Goal: Information Seeking & Learning: Learn about a topic

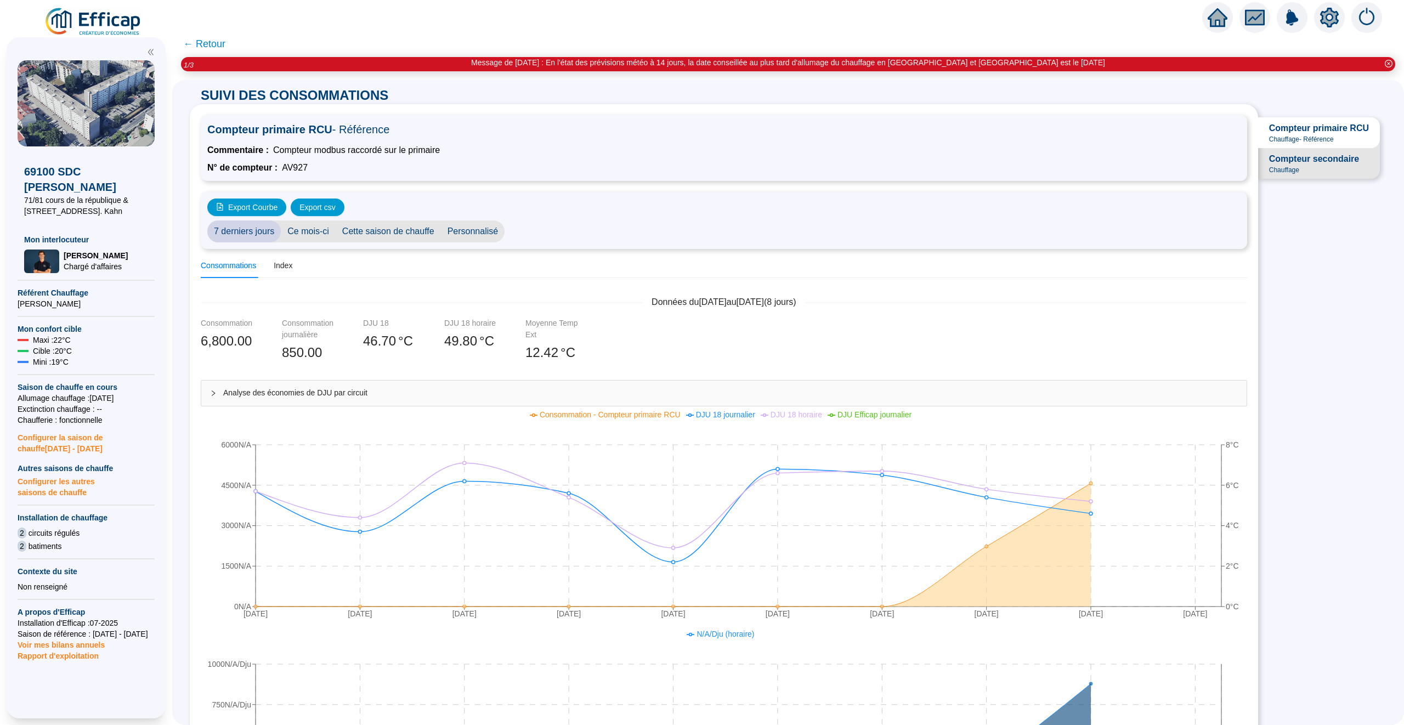
click at [1213, 14] on icon "home" at bounding box center [1218, 17] width 20 height 19
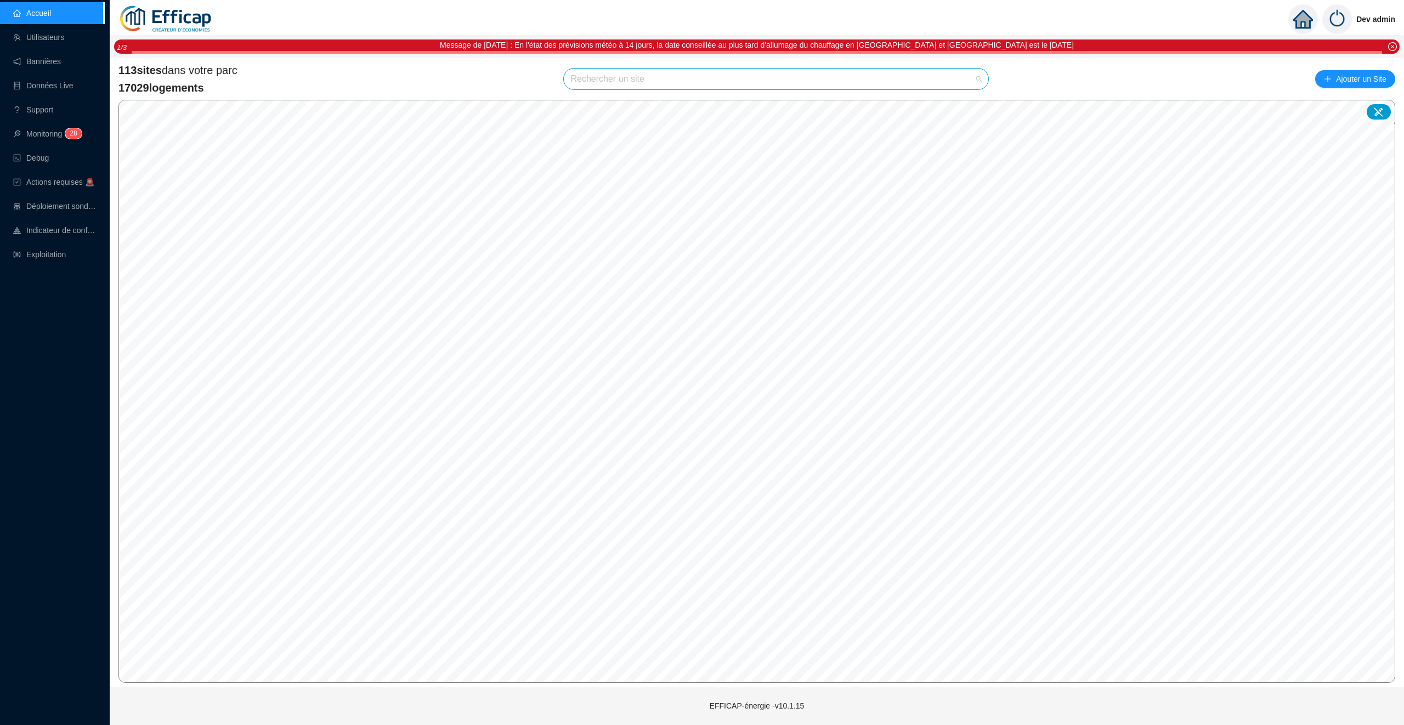
click at [637, 69] on input "search" at bounding box center [771, 79] width 402 height 21
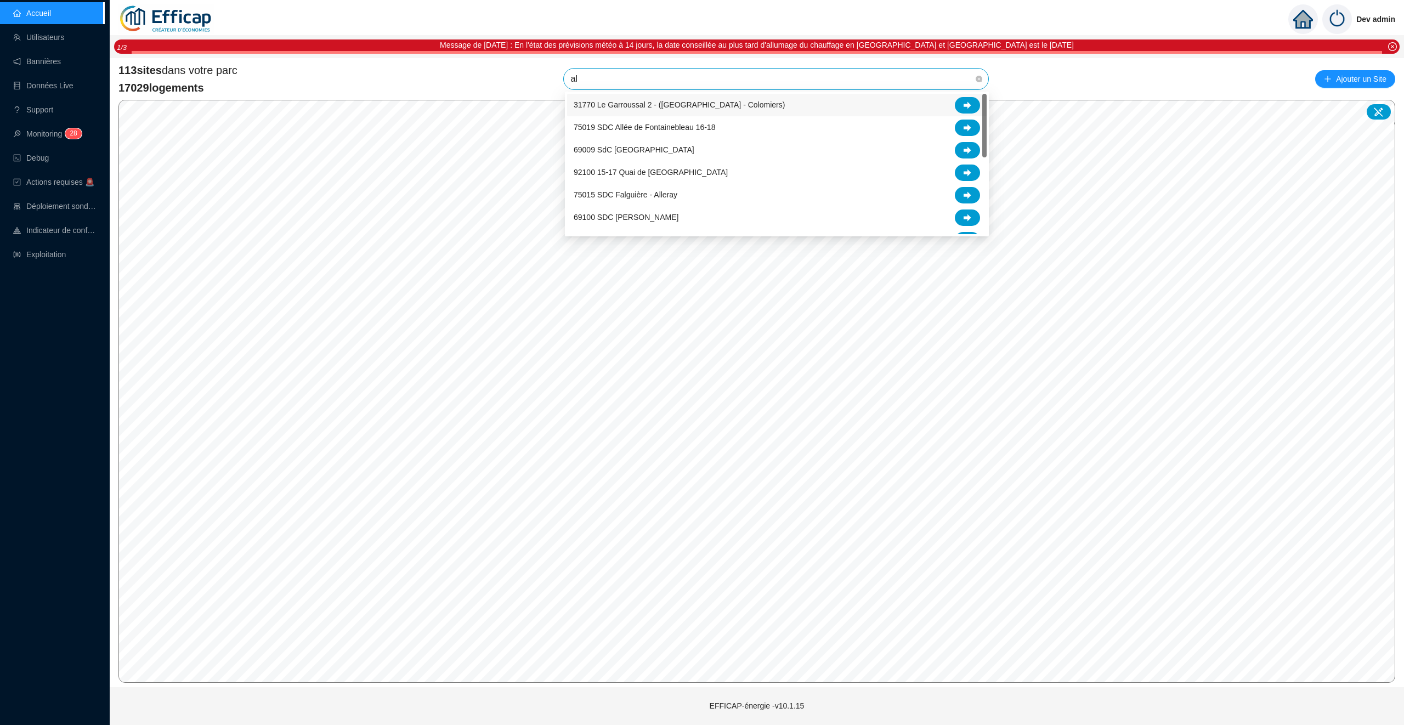
type input "alb"
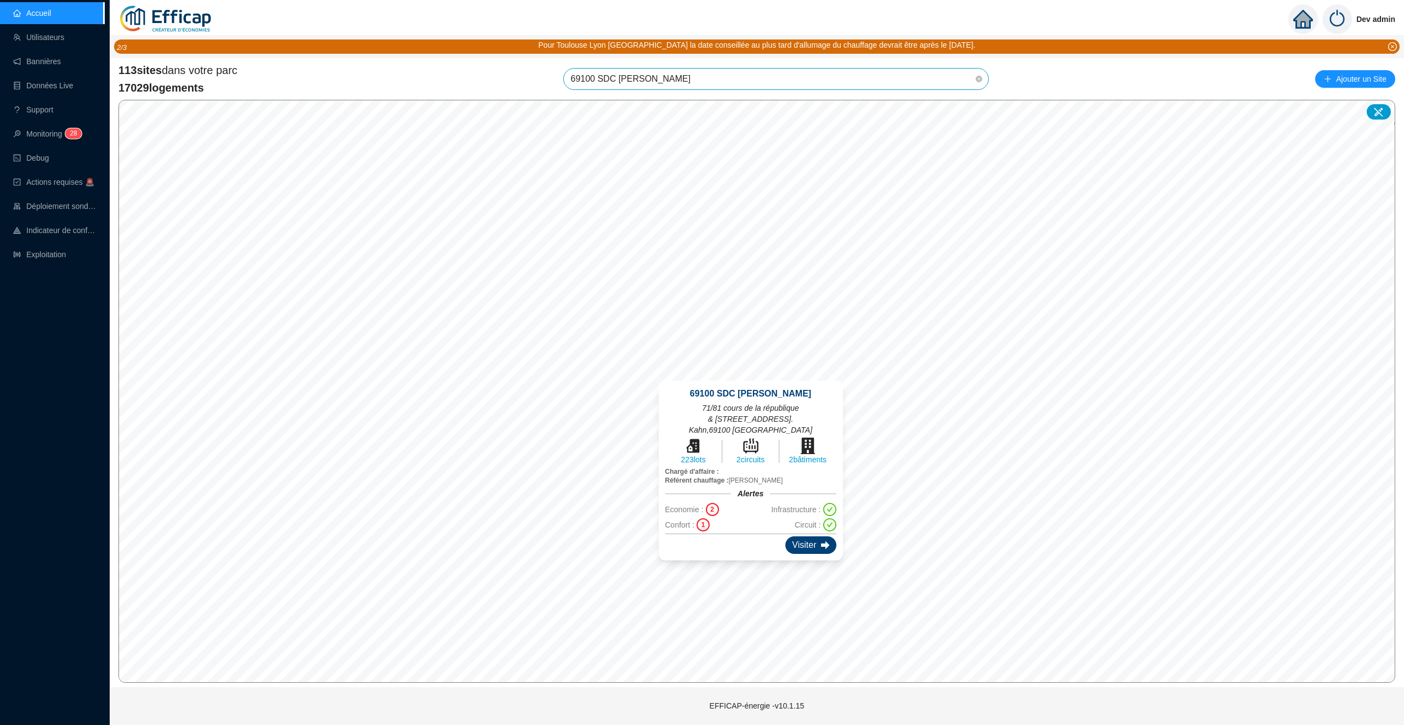
click at [810, 536] on div "Visiter" at bounding box center [810, 545] width 50 height 18
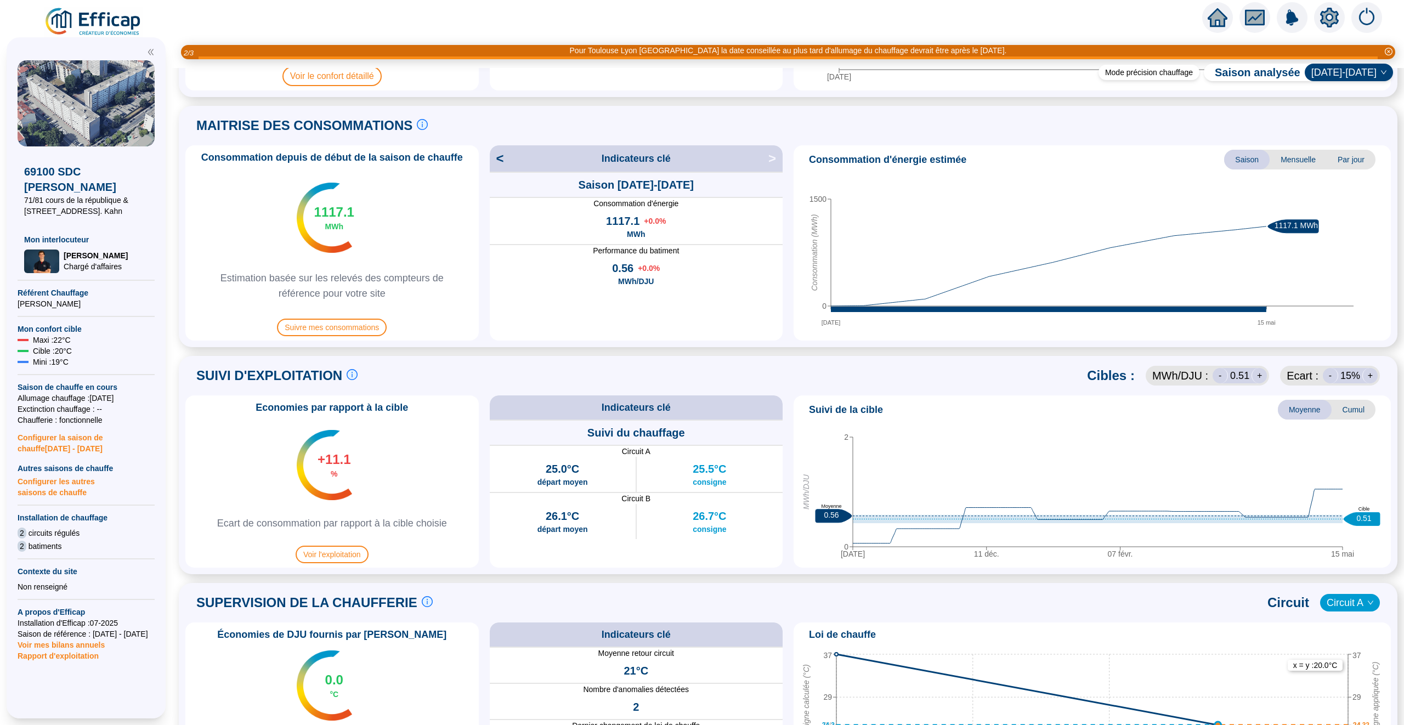
scroll to position [141, 0]
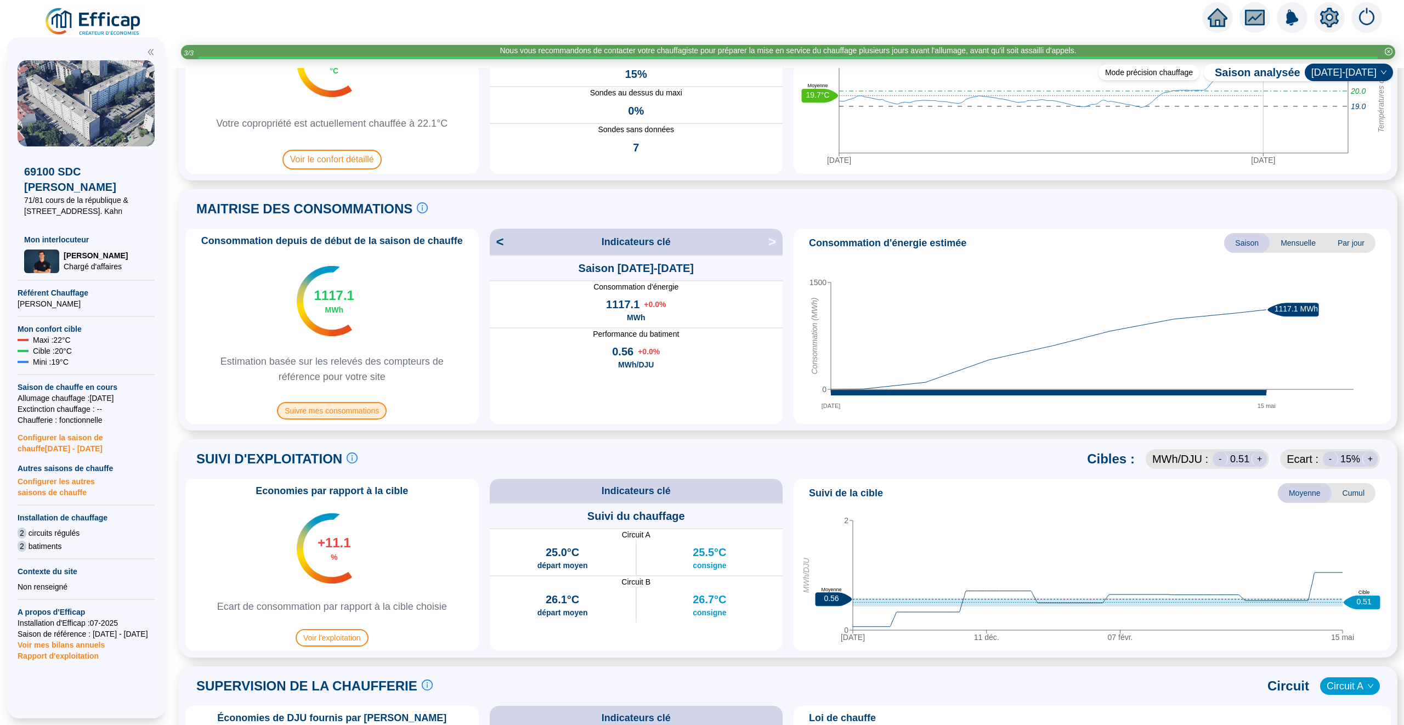
click at [329, 411] on span "Suivre mes consommations" at bounding box center [332, 411] width 110 height 18
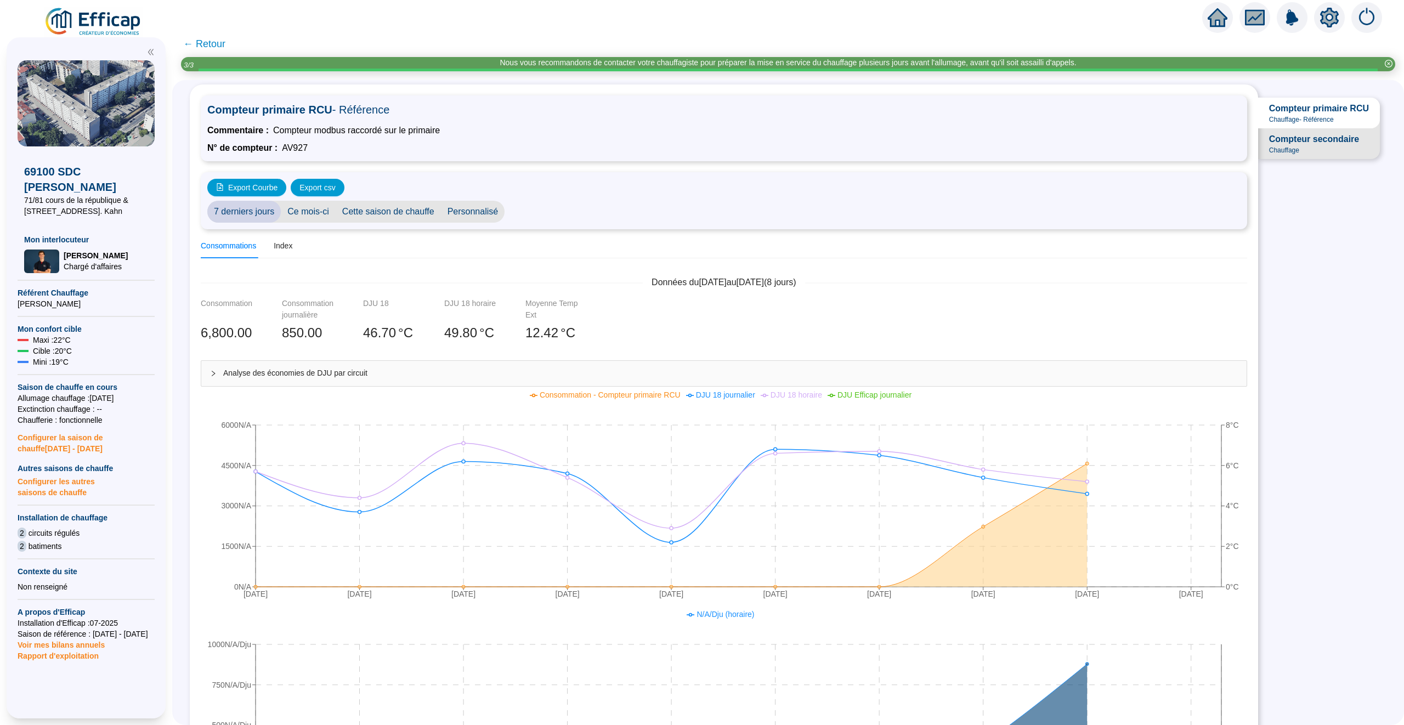
scroll to position [14, 0]
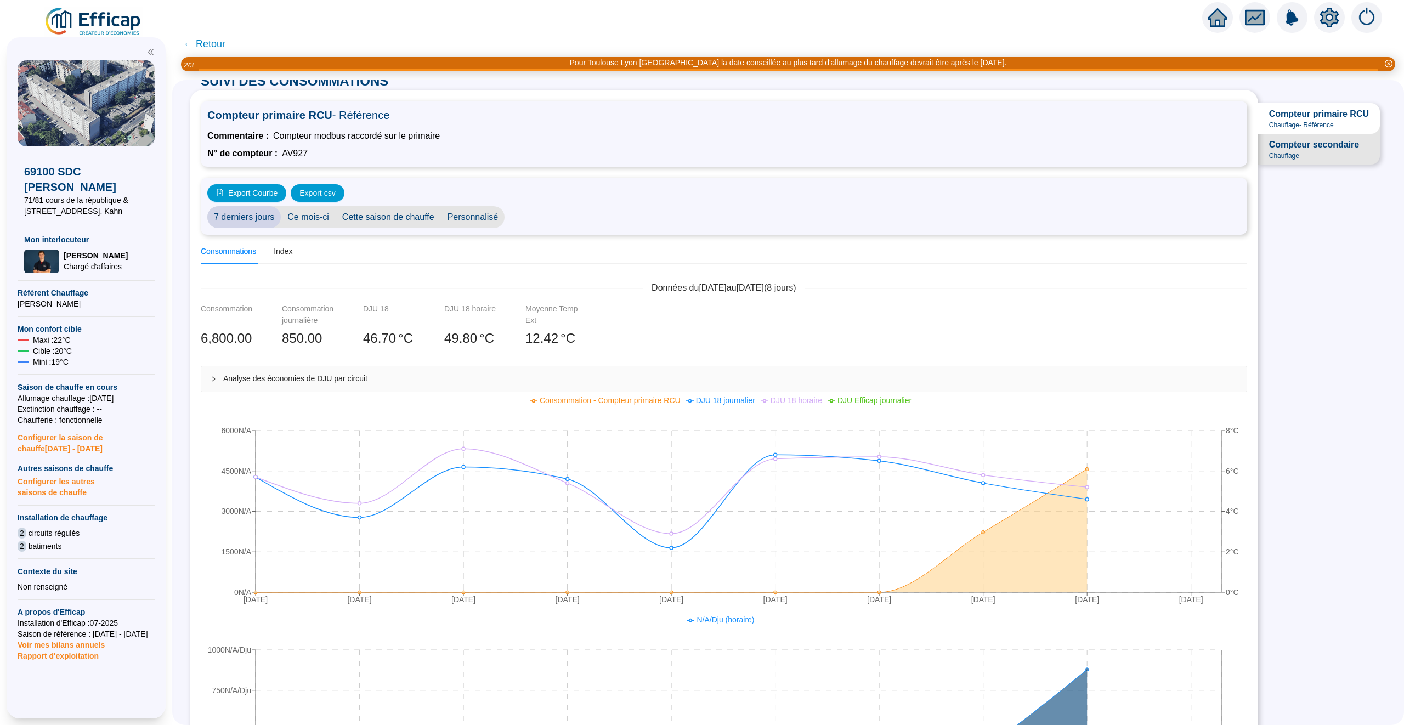
click at [208, 41] on span "← Retour" at bounding box center [204, 43] width 42 height 15
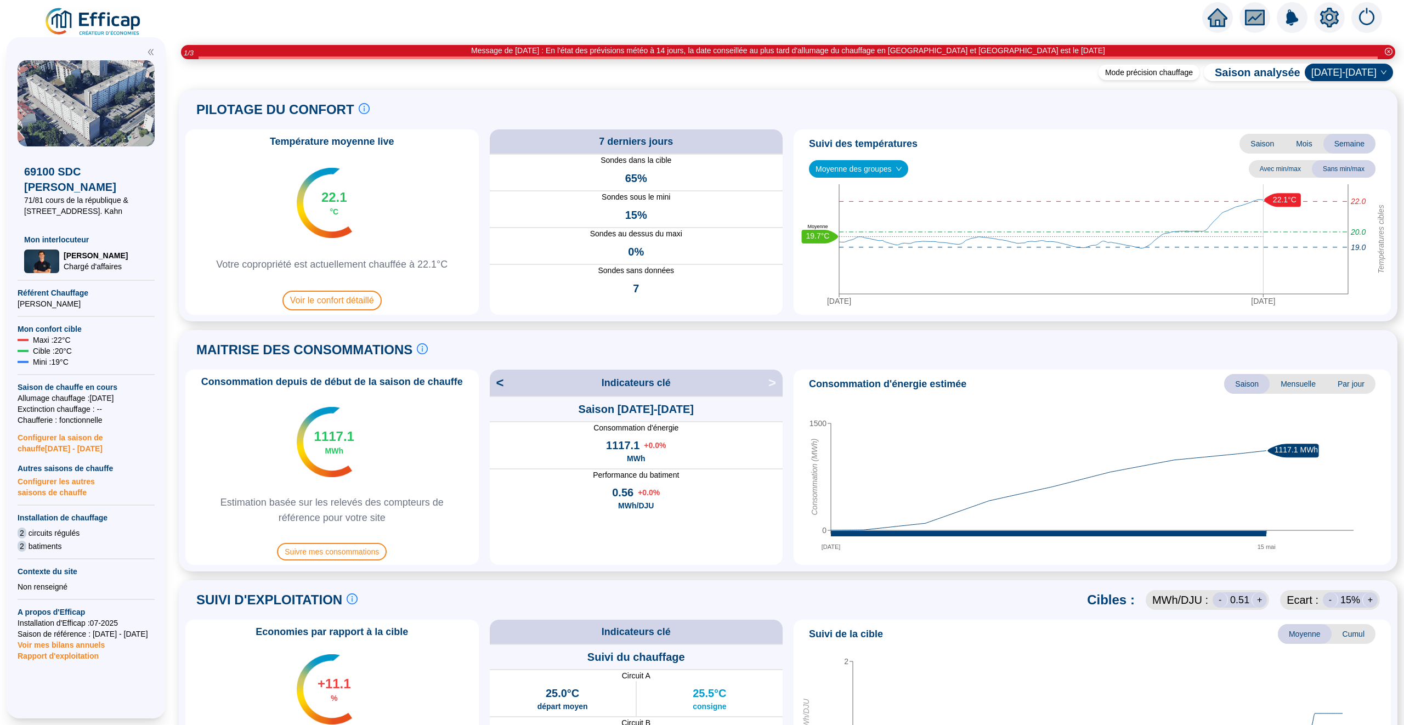
click at [1219, 11] on icon "home" at bounding box center [1218, 17] width 20 height 19
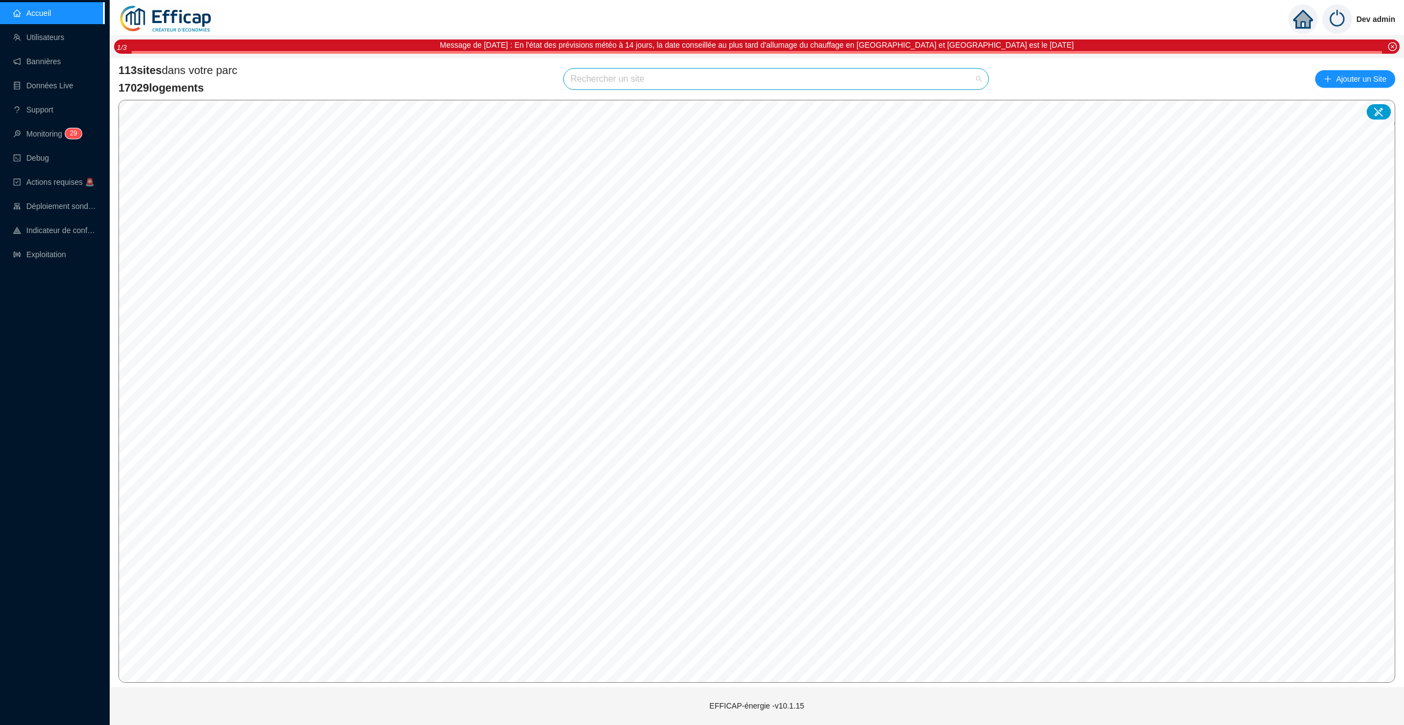
click at [607, 87] on input "search" at bounding box center [771, 79] width 402 height 21
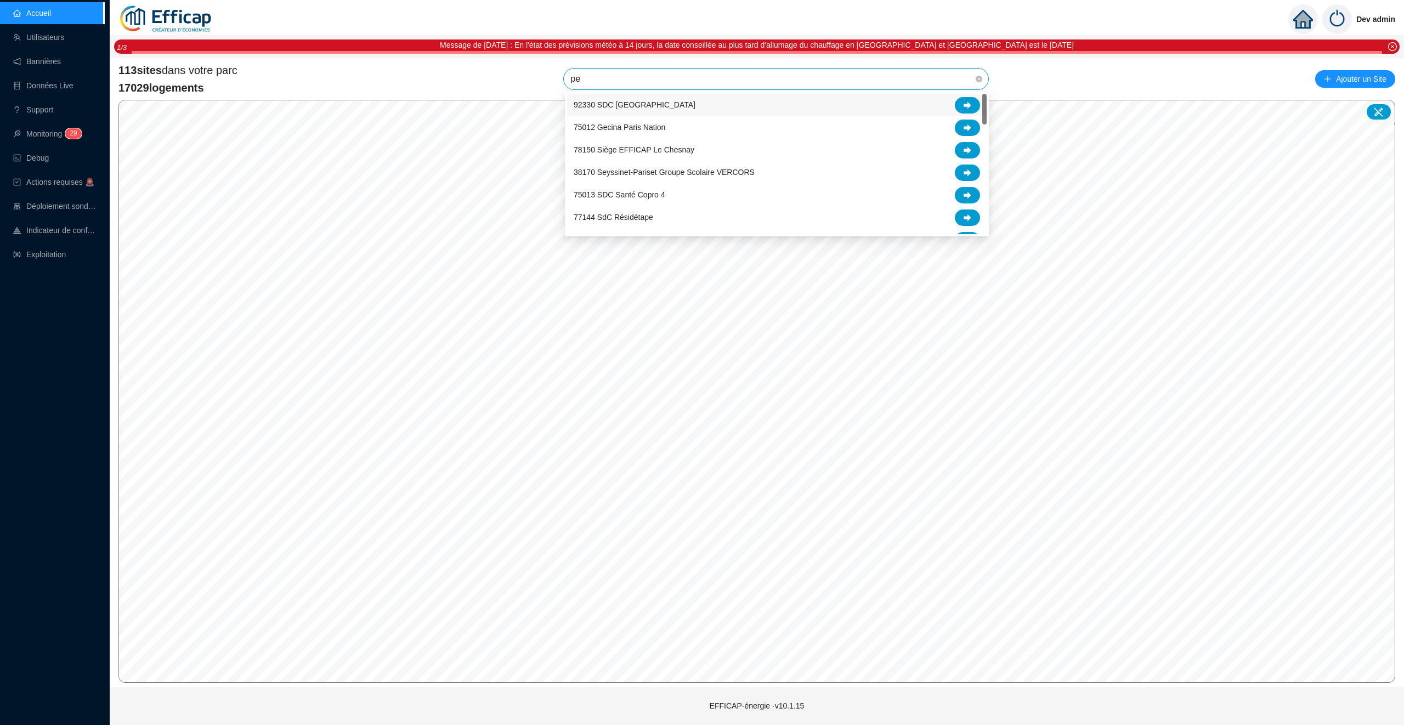
type input "pen"
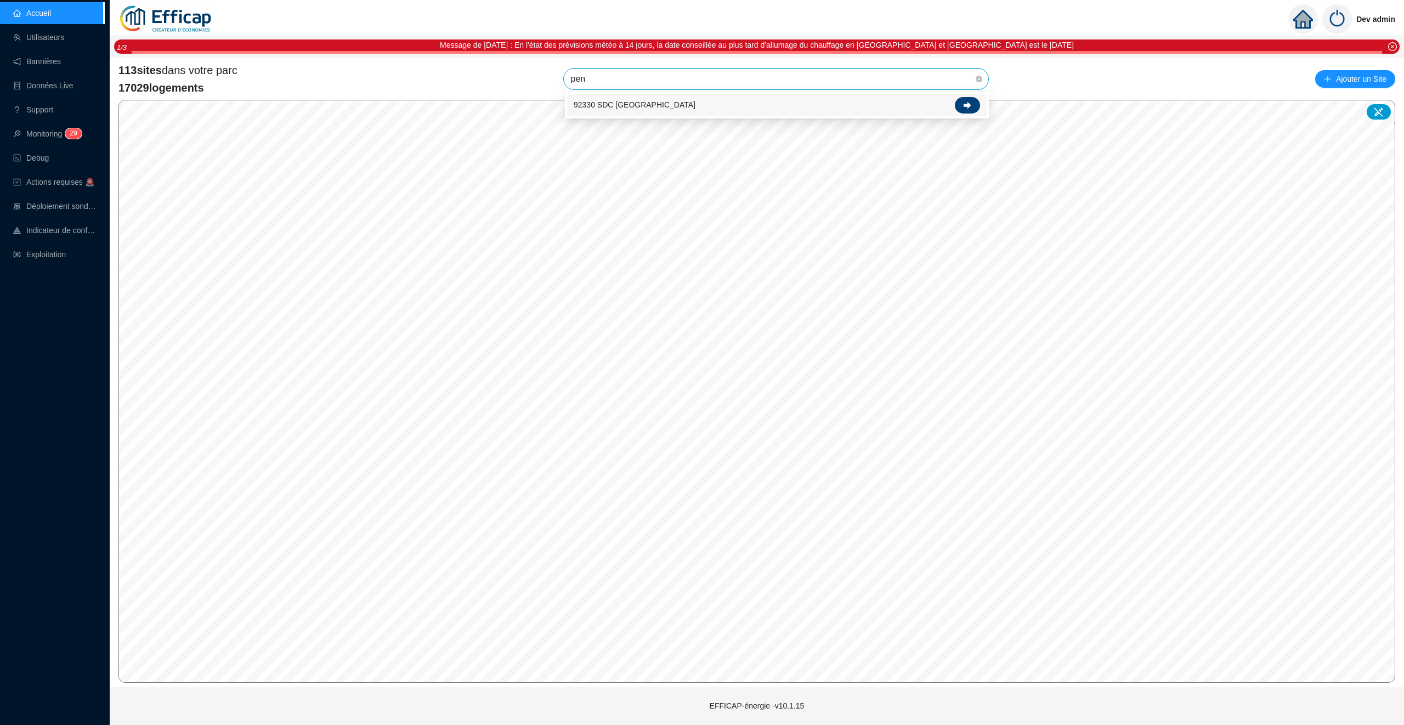
click at [974, 99] on div at bounding box center [967, 105] width 25 height 16
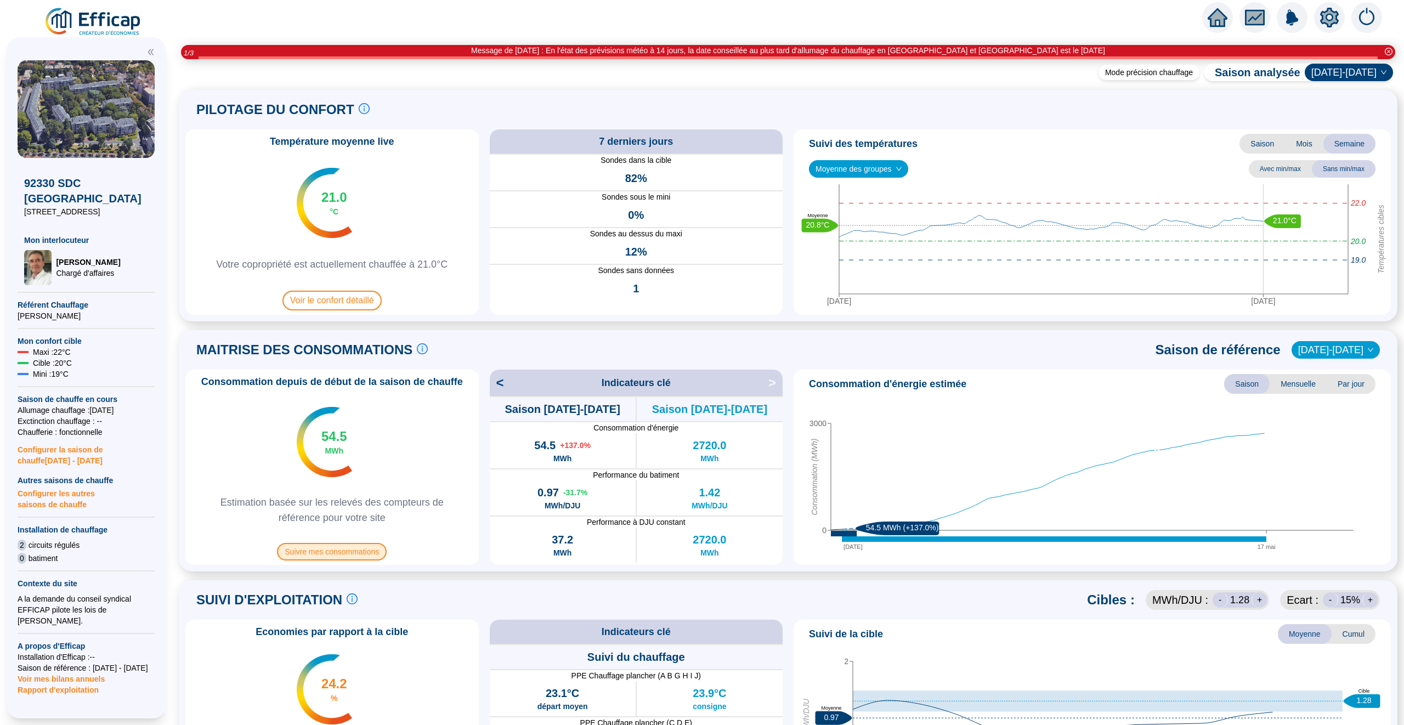
click at [356, 550] on span "Suivre mes consommations" at bounding box center [332, 552] width 110 height 18
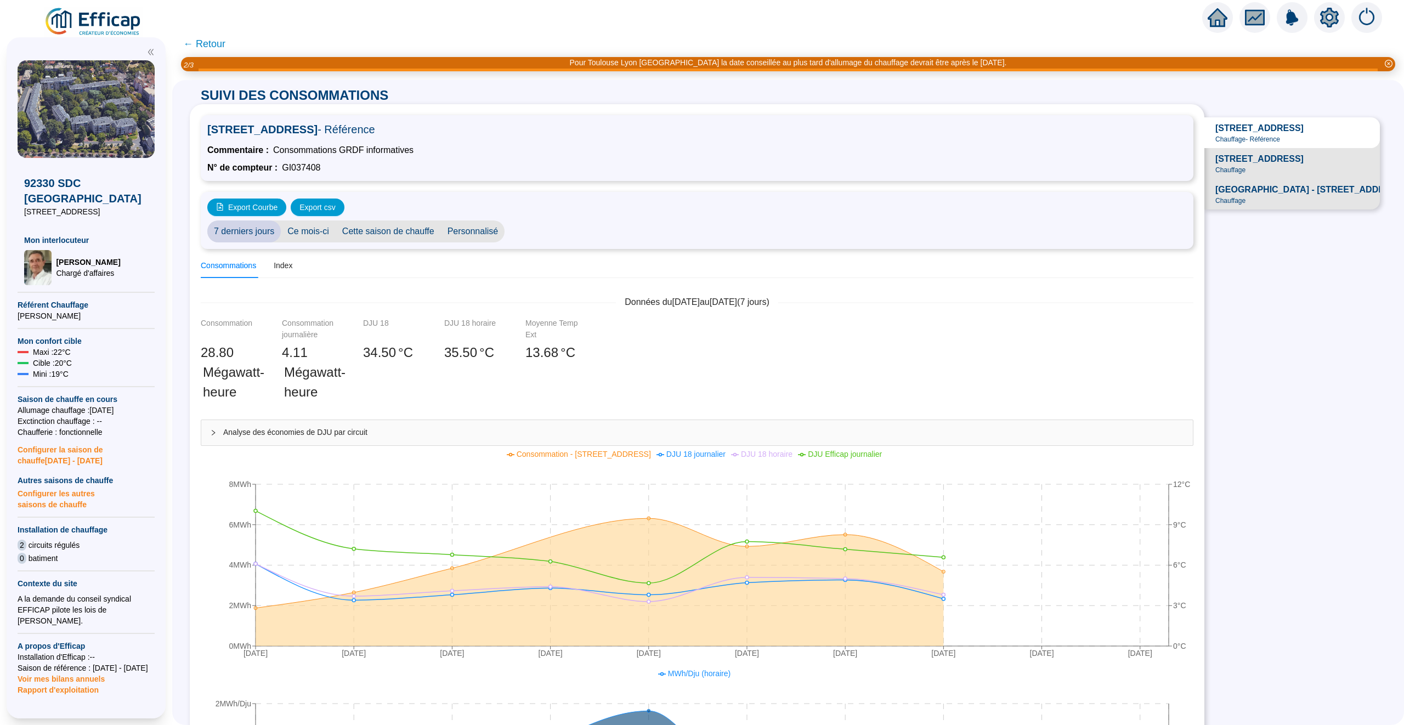
click at [205, 44] on span "← Retour" at bounding box center [204, 43] width 42 height 15
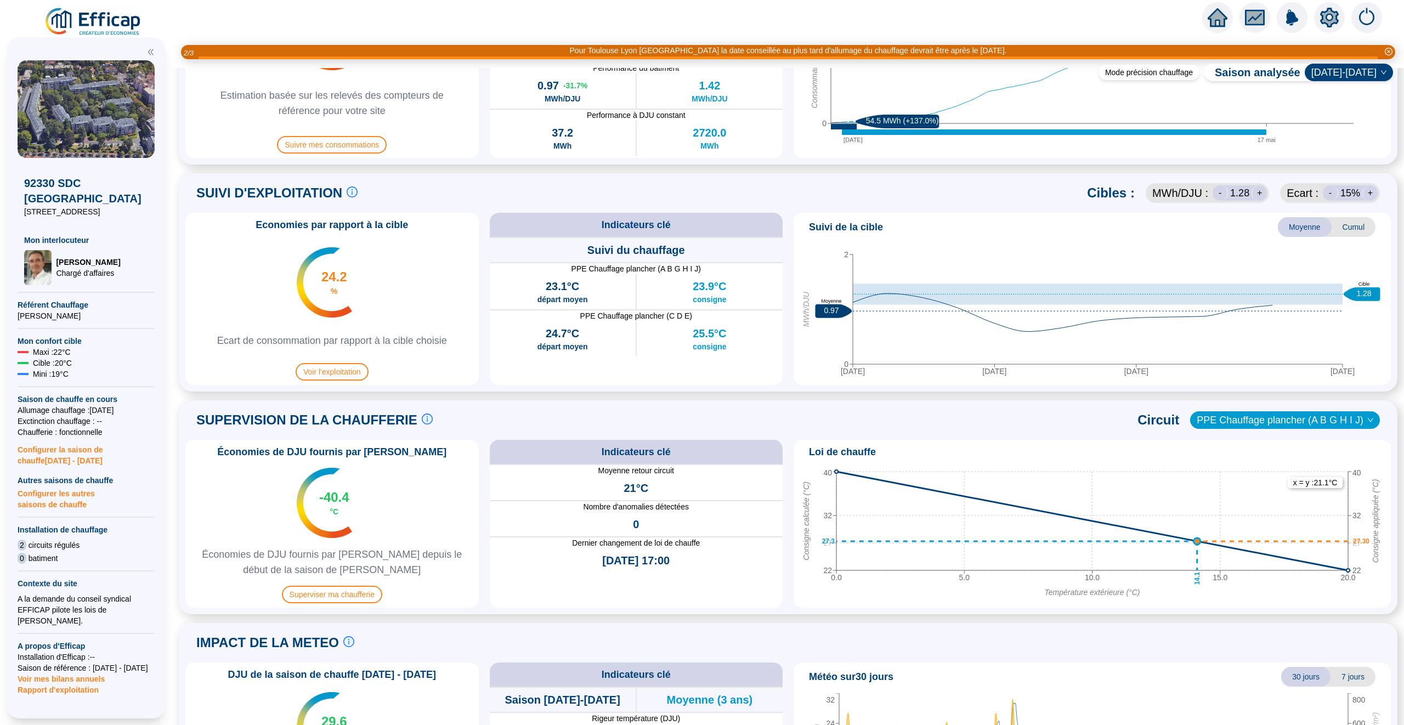
scroll to position [408, 0]
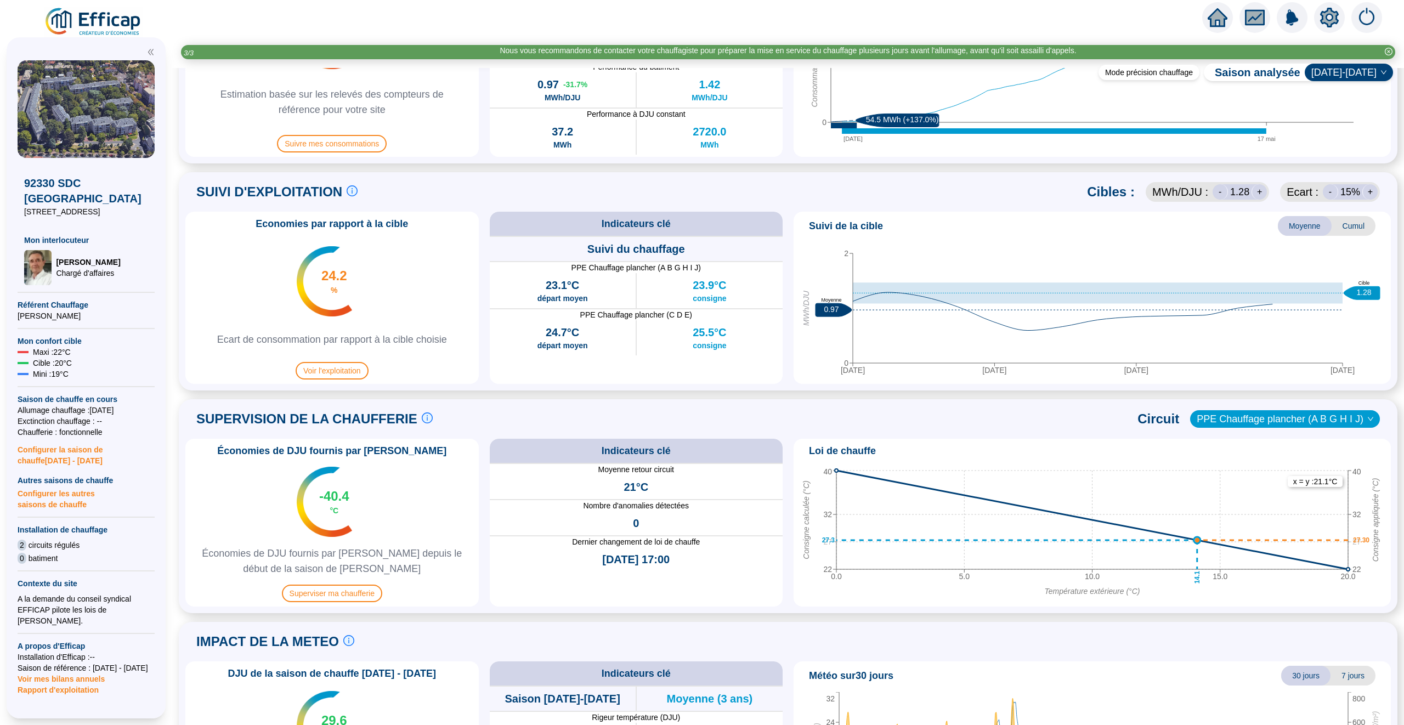
click at [1349, 224] on span "Cumul" at bounding box center [1354, 226] width 44 height 20
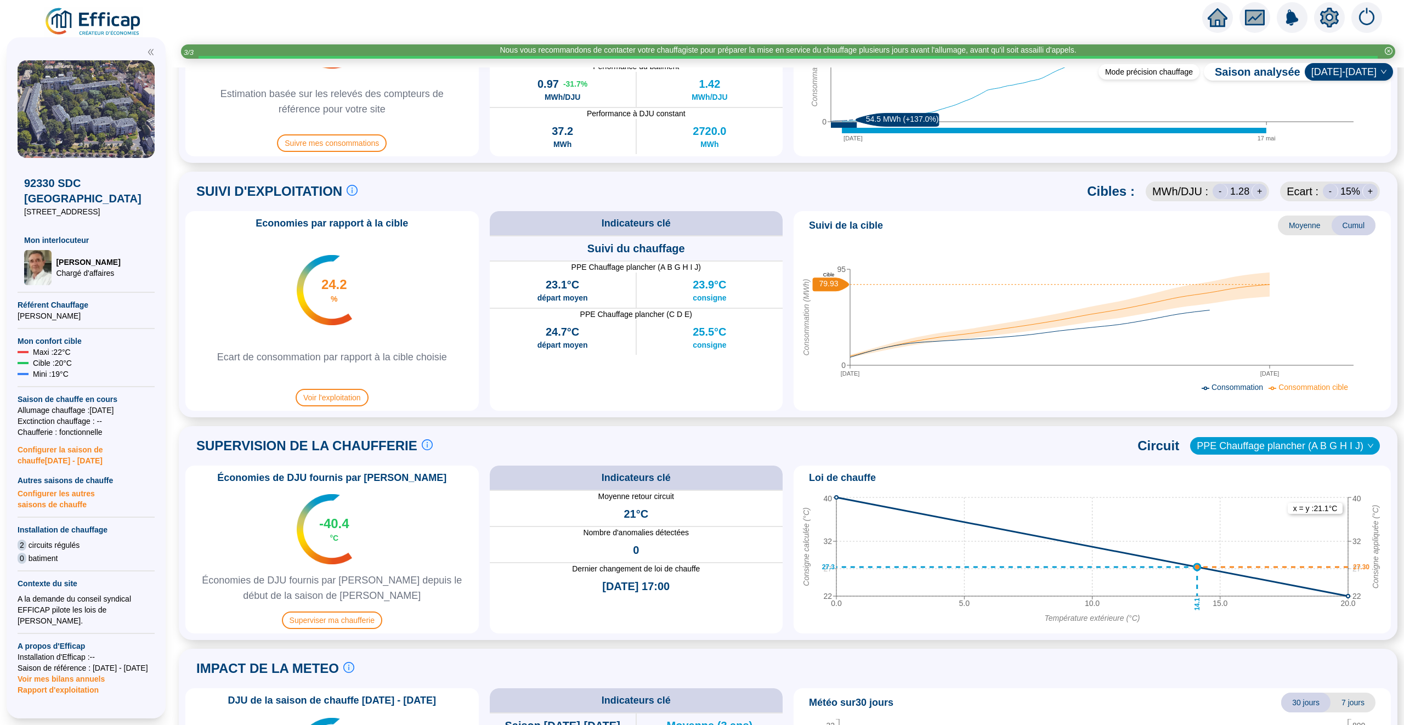
click at [1298, 230] on span "Moyenne" at bounding box center [1305, 226] width 54 height 20
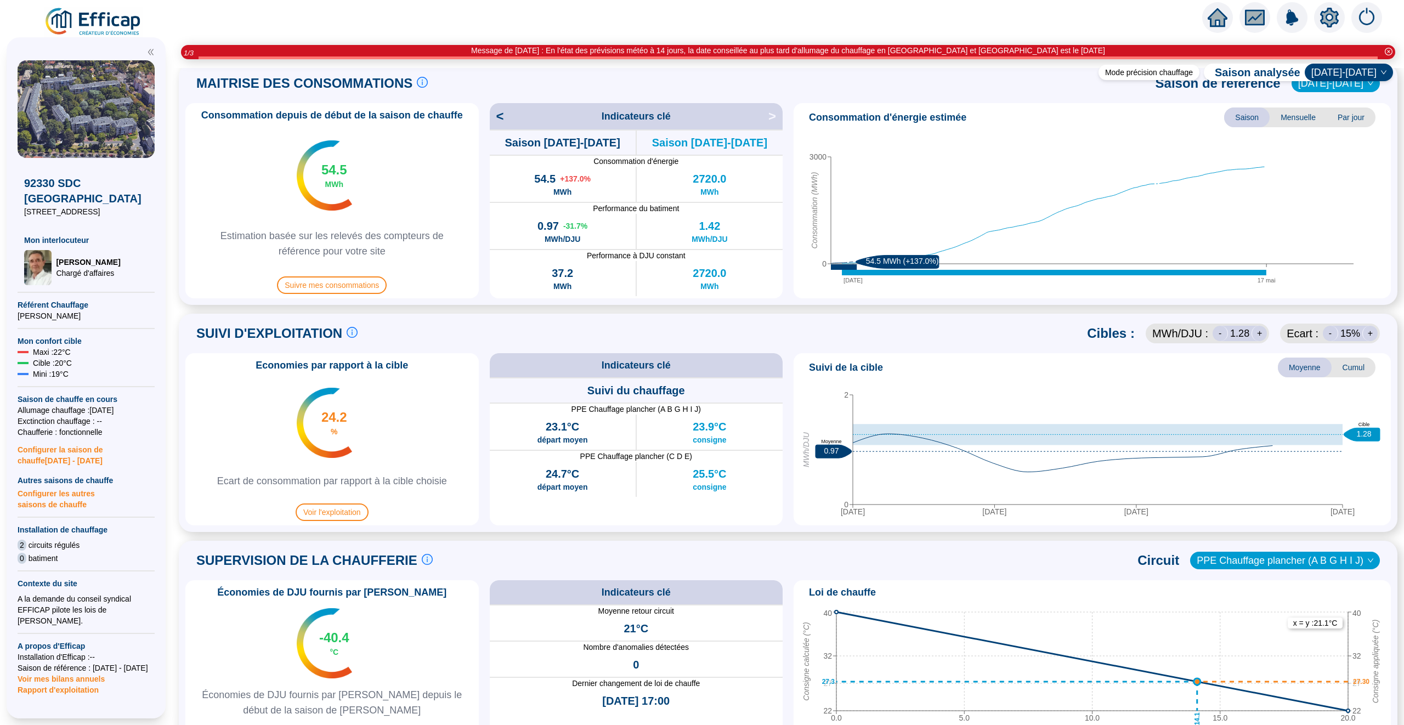
scroll to position [265, 0]
click at [1354, 367] on span "Cumul" at bounding box center [1354, 369] width 44 height 20
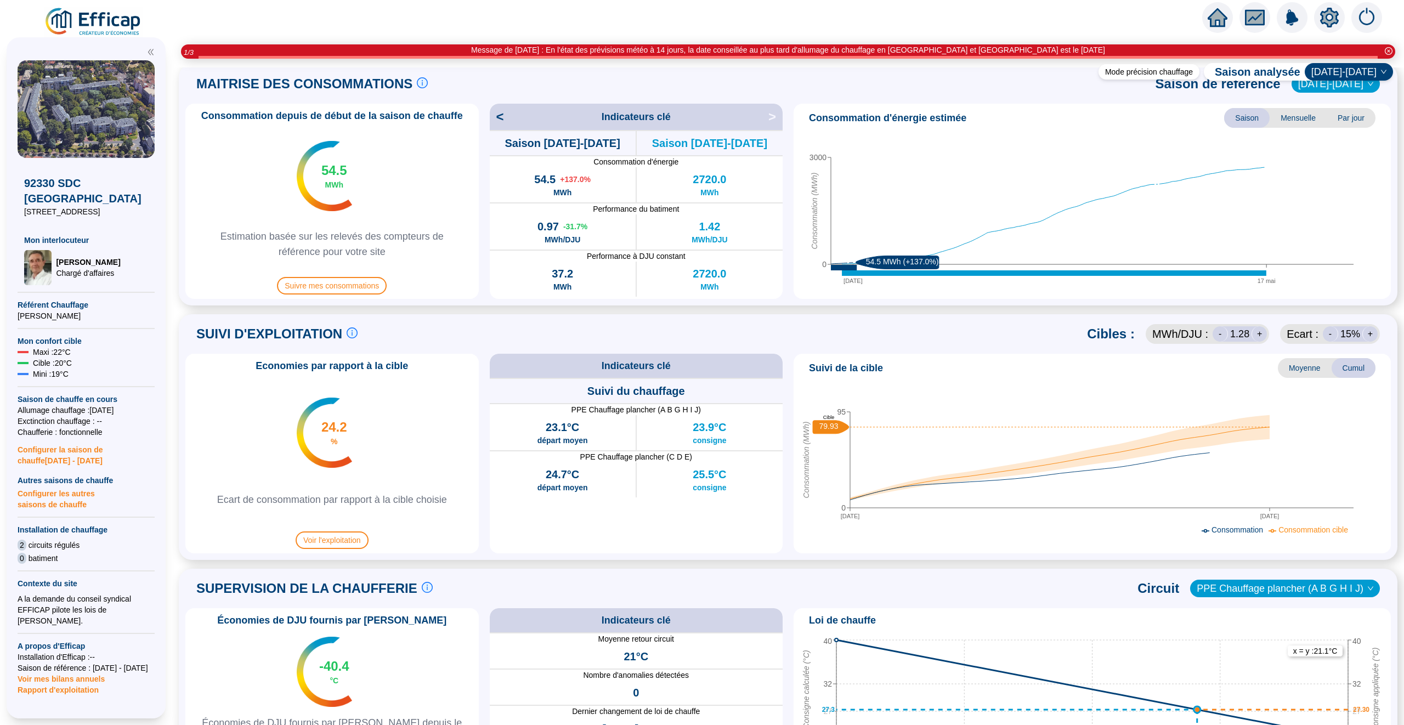
click at [1223, 334] on div "-" at bounding box center [1220, 333] width 15 height 15
click at [1257, 334] on div "+" at bounding box center [1259, 333] width 15 height 15
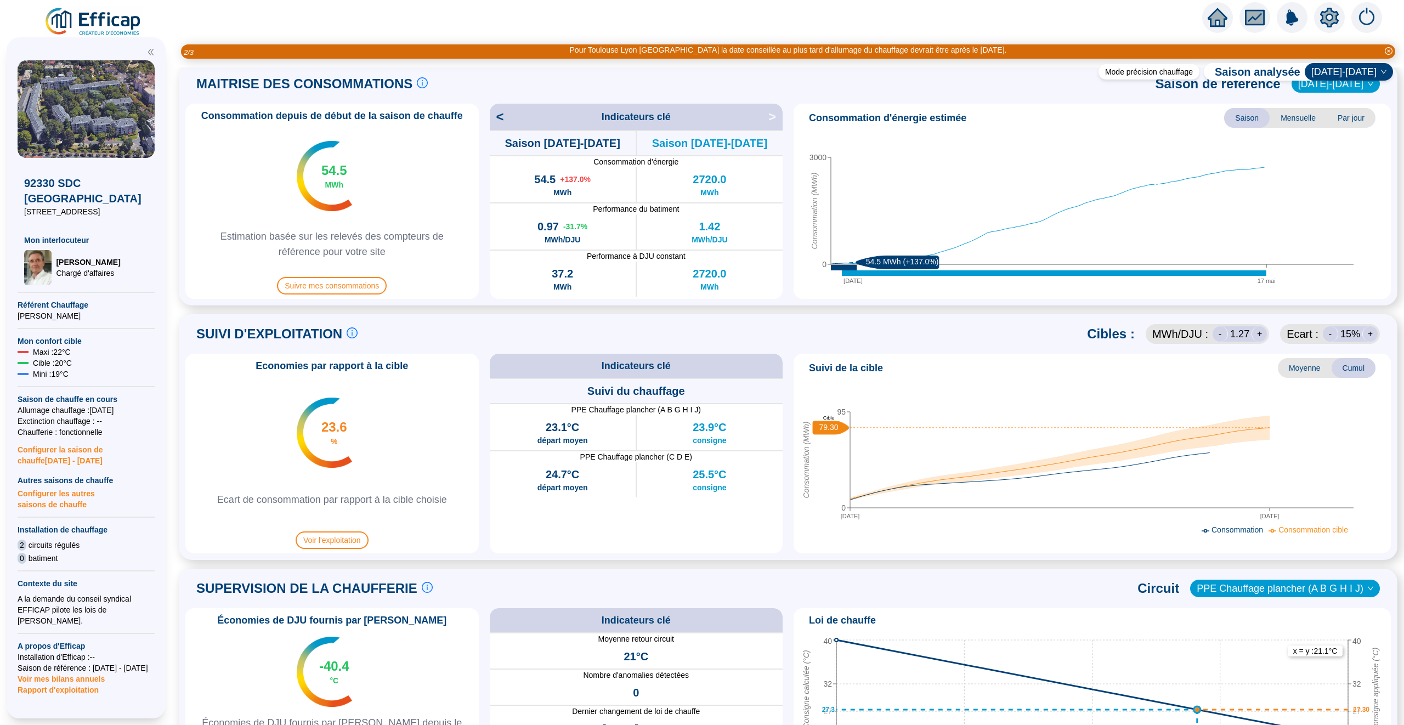
click at [1226, 333] on div "-" at bounding box center [1220, 333] width 15 height 15
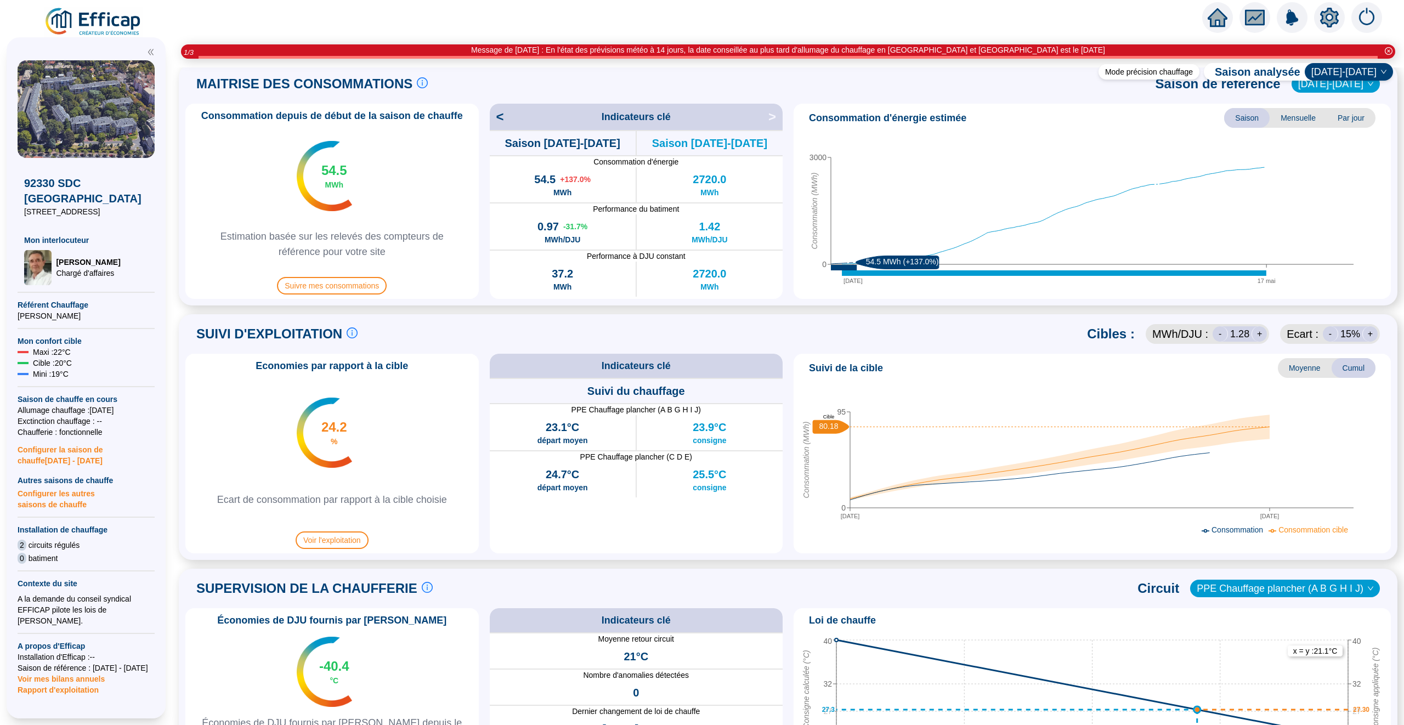
click at [1217, 22] on icon "home" at bounding box center [1218, 18] width 20 height 20
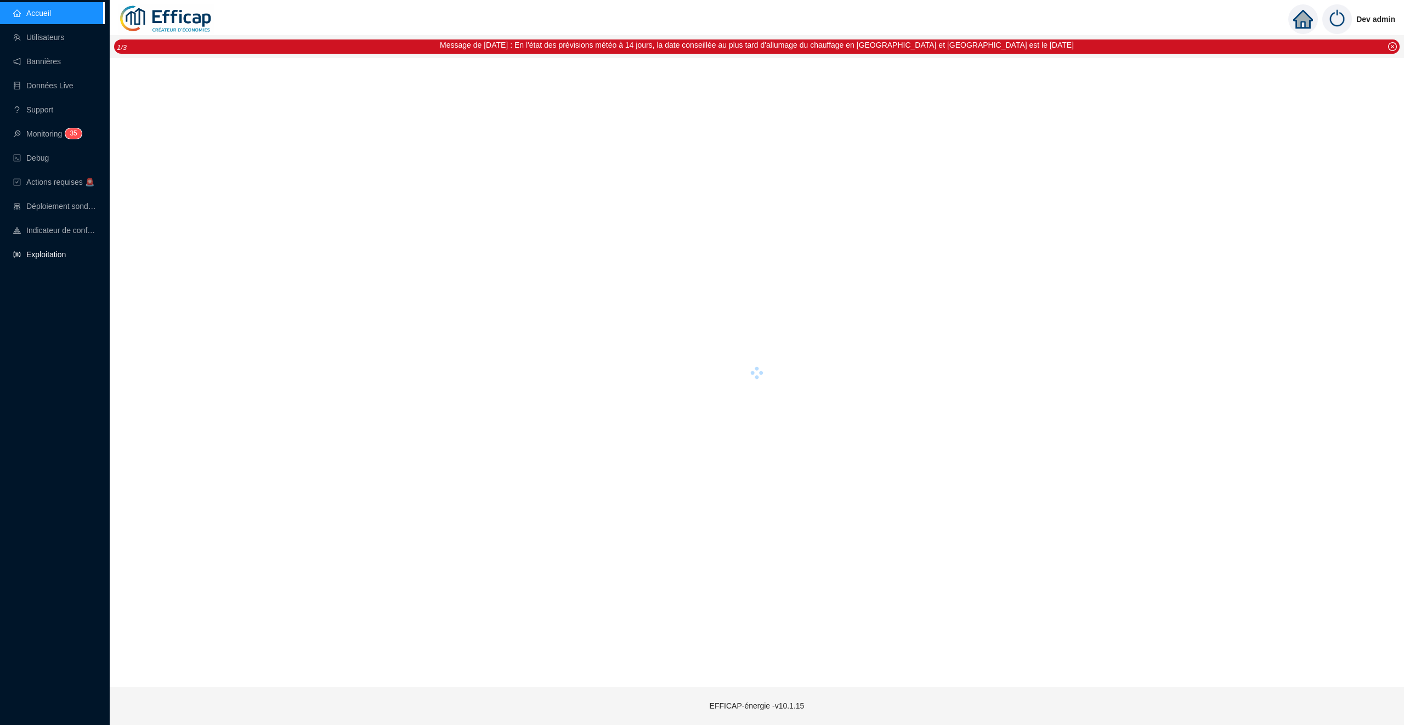
click at [52, 256] on link "Exploitation" at bounding box center [39, 254] width 53 height 9
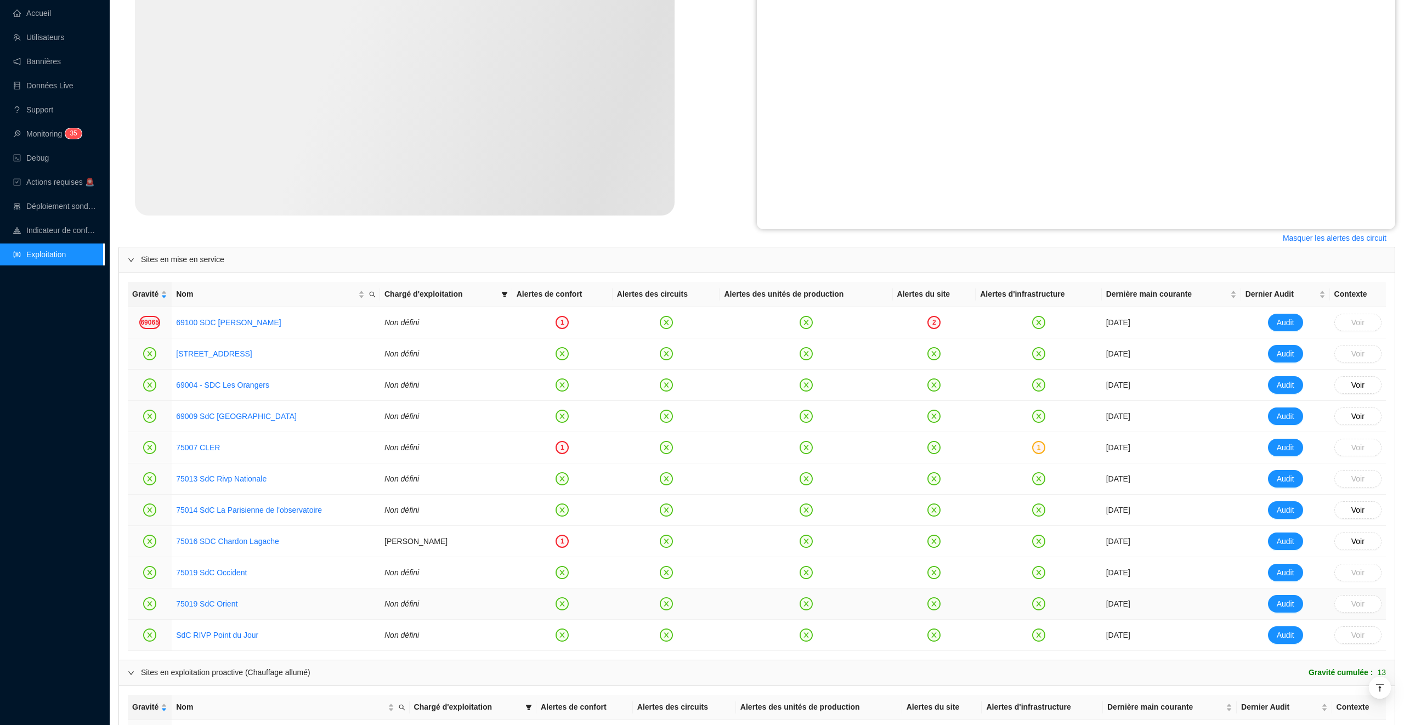
scroll to position [621, 0]
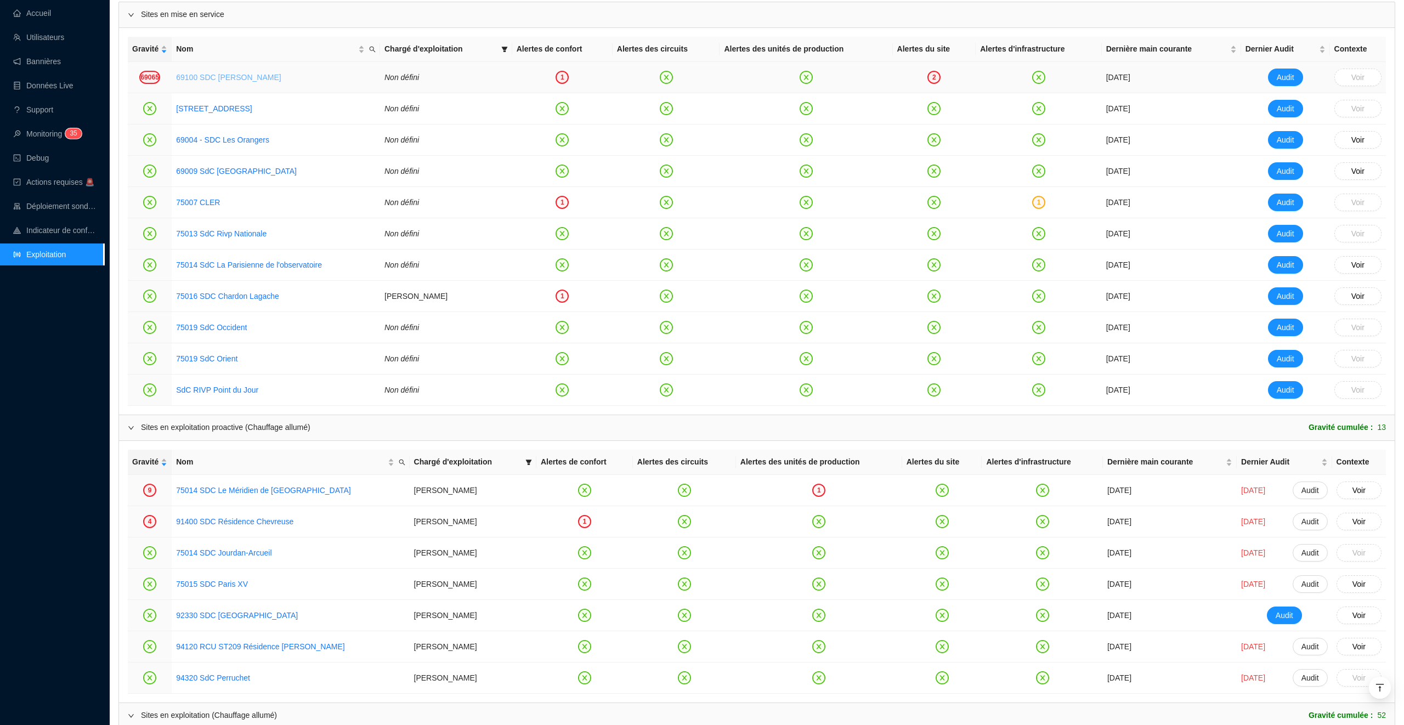
click at [222, 81] on link "69100 SDC [PERSON_NAME]" at bounding box center [228, 77] width 105 height 9
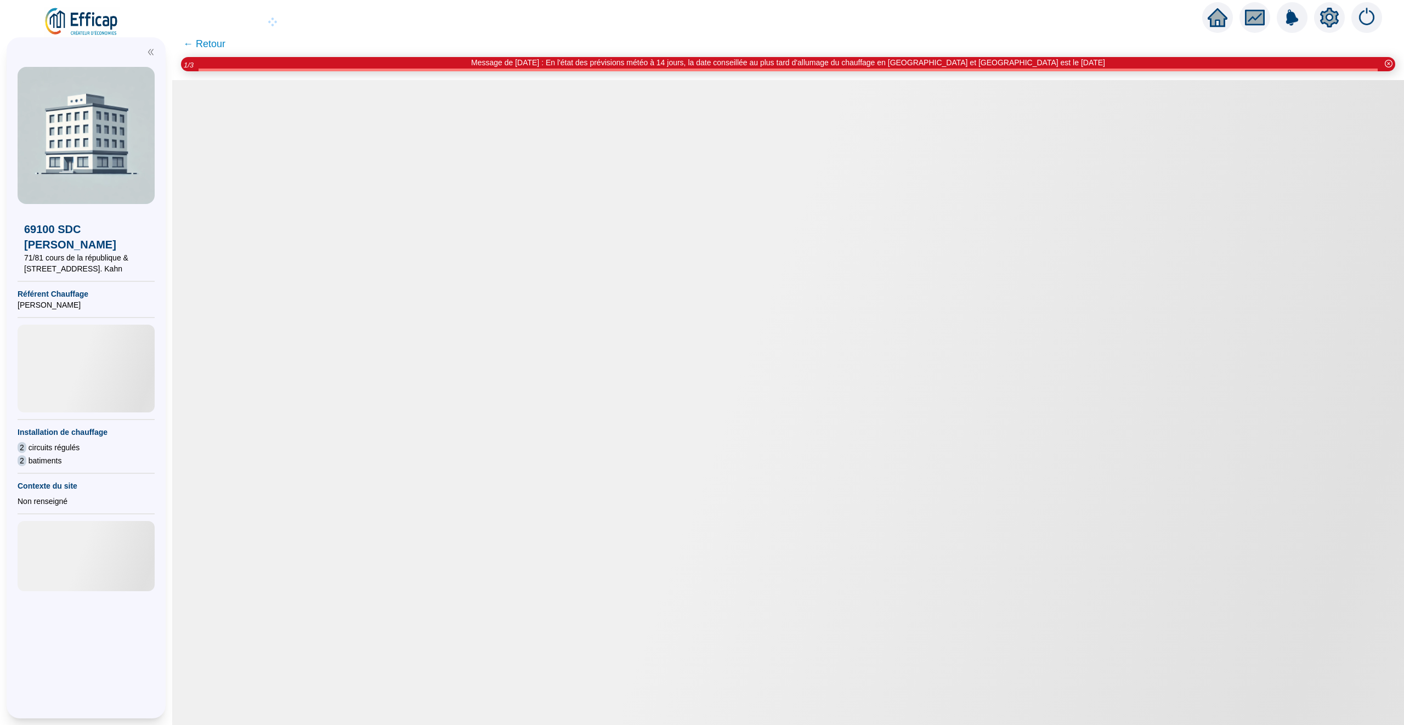
click at [211, 43] on span "← Retour" at bounding box center [204, 43] width 42 height 15
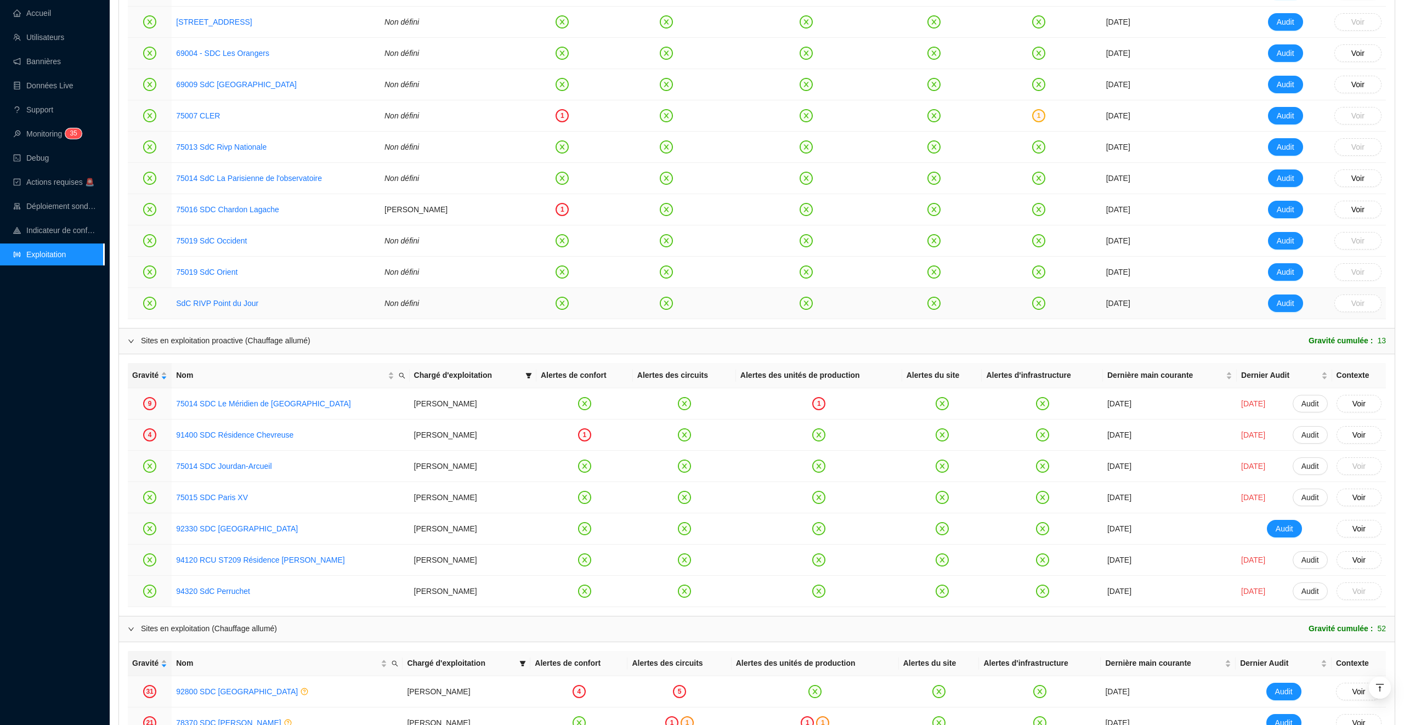
scroll to position [727, 0]
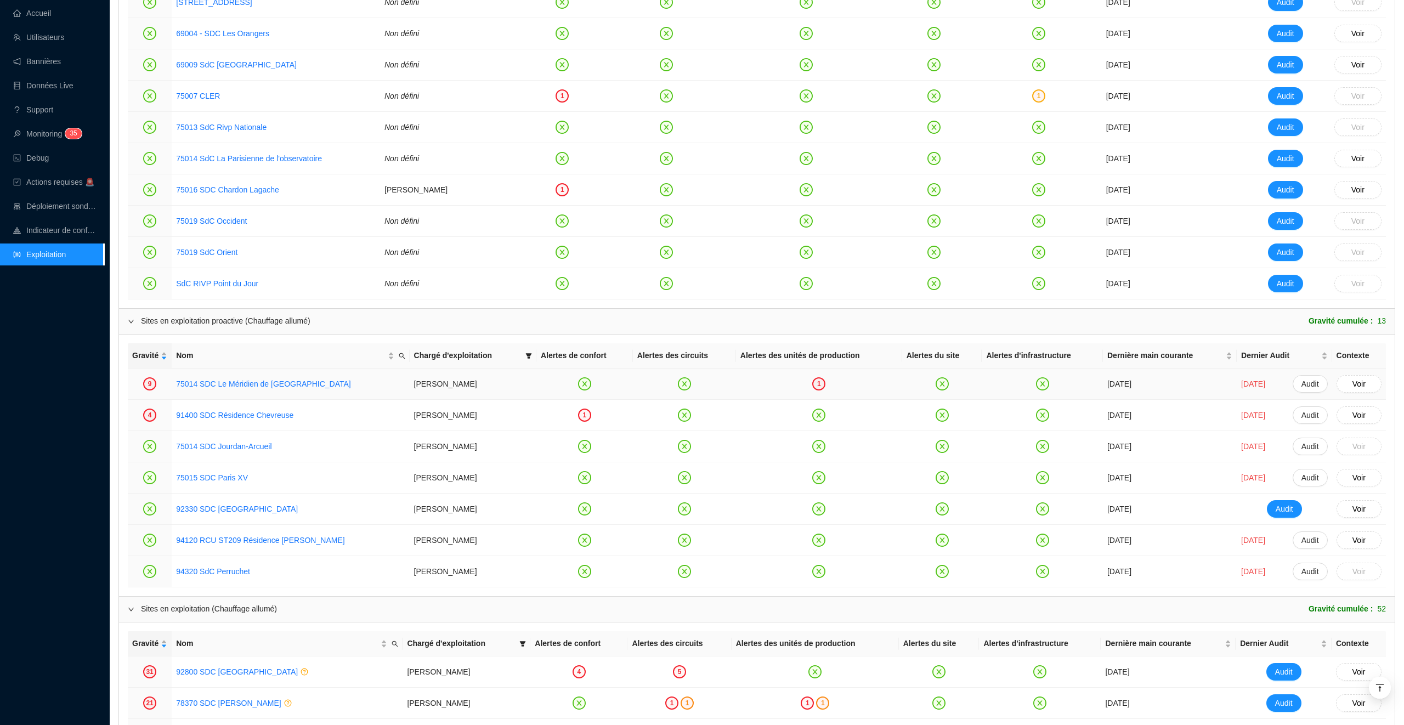
click at [251, 380] on td "75014 SDC Le Méridien de [GEOGRAPHIC_DATA]" at bounding box center [291, 384] width 238 height 31
click at [251, 390] on link "75014 SDC Le Méridien de [GEOGRAPHIC_DATA]" at bounding box center [263, 384] width 175 height 12
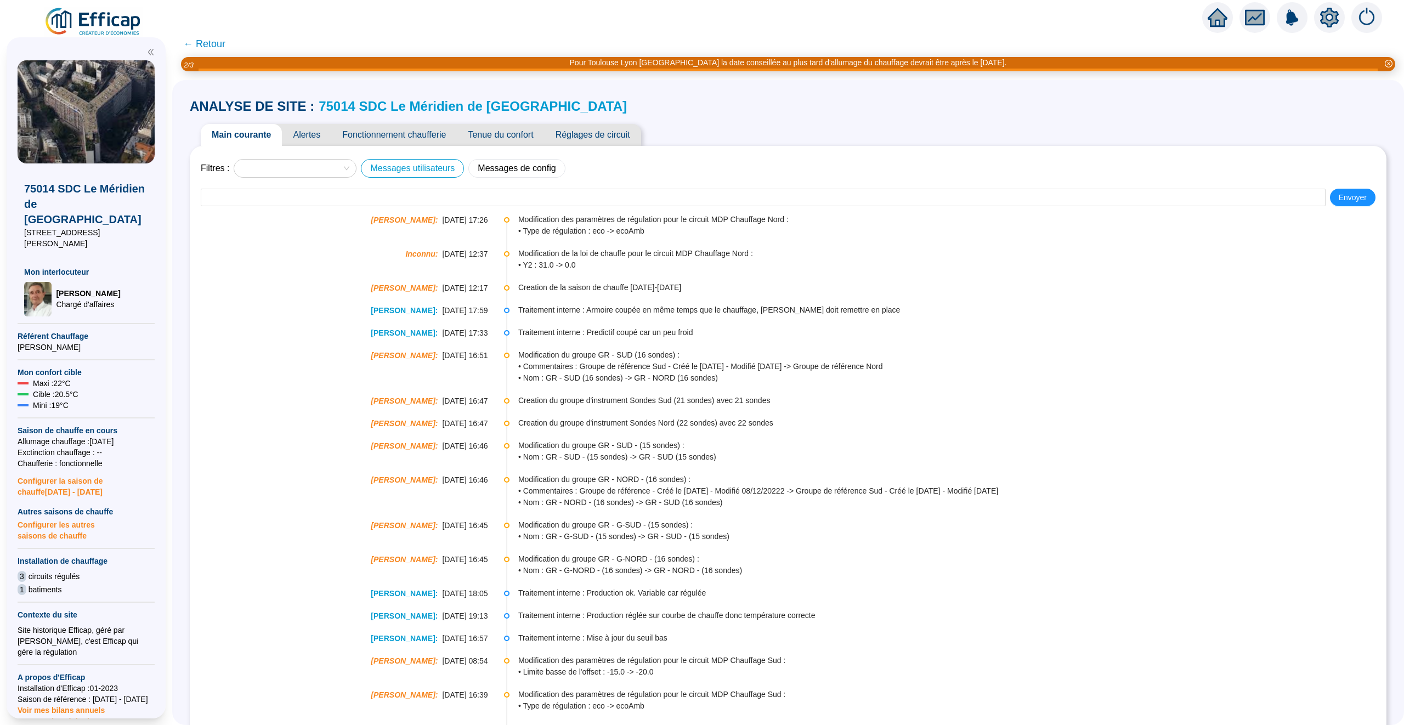
click at [433, 165] on button "Messages utilisateurs" at bounding box center [412, 168] width 103 height 19
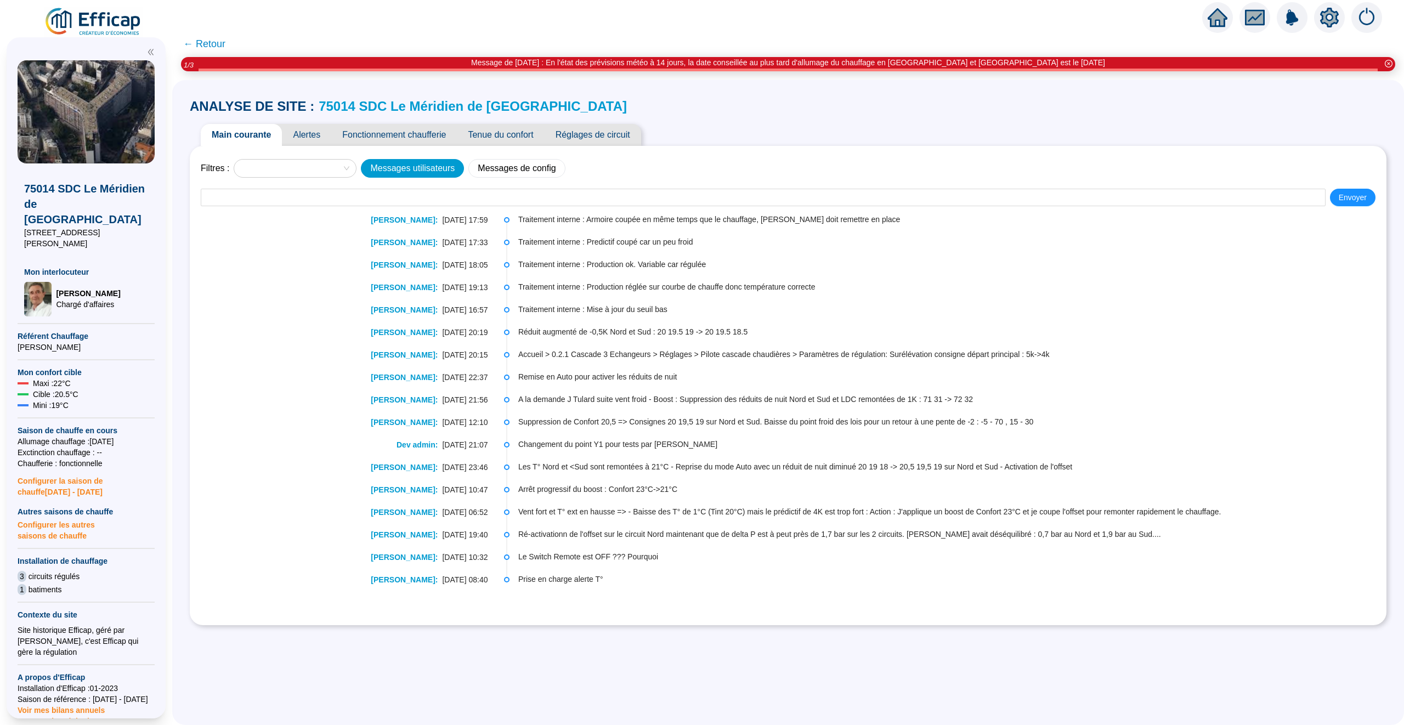
click at [349, 103] on link "75014 SDC Le Méridien de [GEOGRAPHIC_DATA]" at bounding box center [473, 106] width 308 height 15
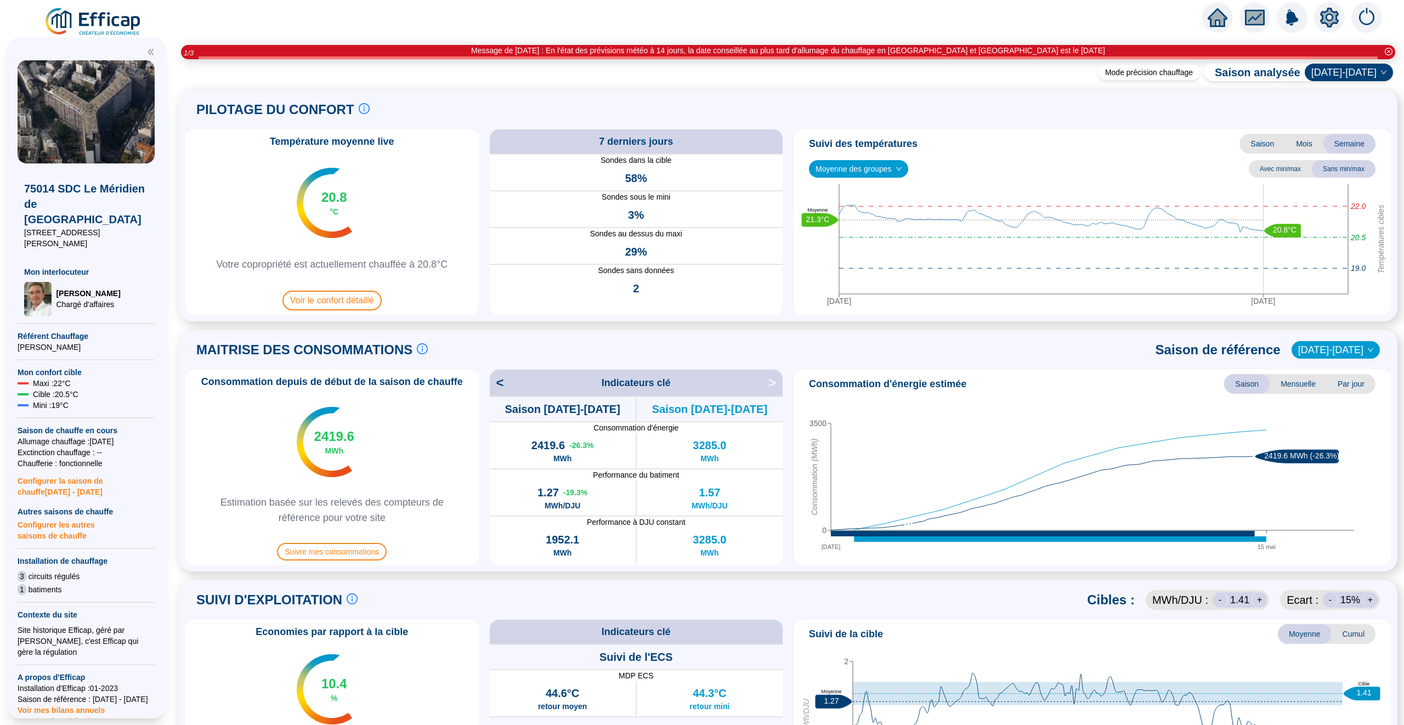
click at [1323, 361] on div "MAITRISE DES CONSOMMATIONS Les consommations d'énergie proviennent des fourniss…" at bounding box center [788, 350] width 1206 height 26
click at [1326, 352] on span "[DATE]-[DATE]" at bounding box center [1335, 350] width 75 height 16
click at [1340, 441] on div "[DATE]-[DATE]" at bounding box center [1344, 443] width 54 height 12
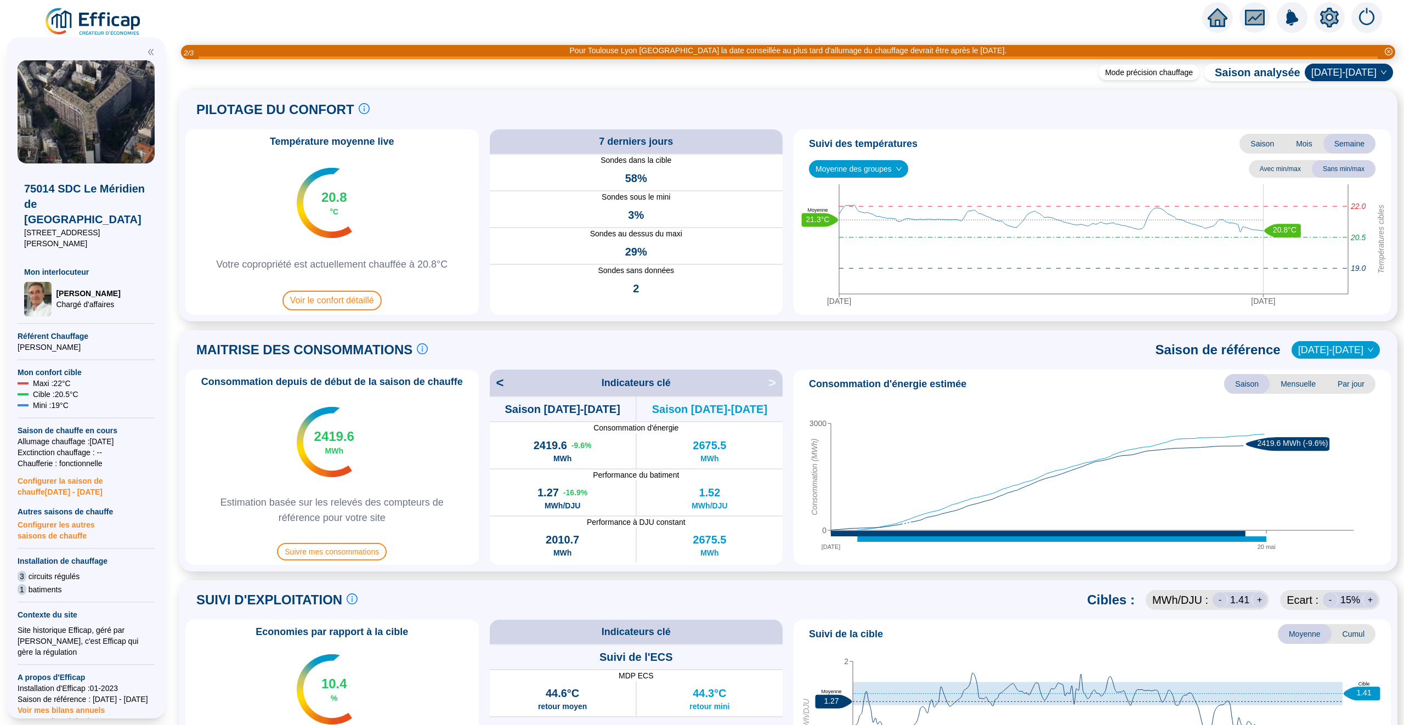
click at [1354, 349] on span "[DATE]-[DATE]" at bounding box center [1335, 350] width 75 height 16
click at [1343, 459] on div "[DATE]-[DATE]" at bounding box center [1343, 460] width 55 height 12
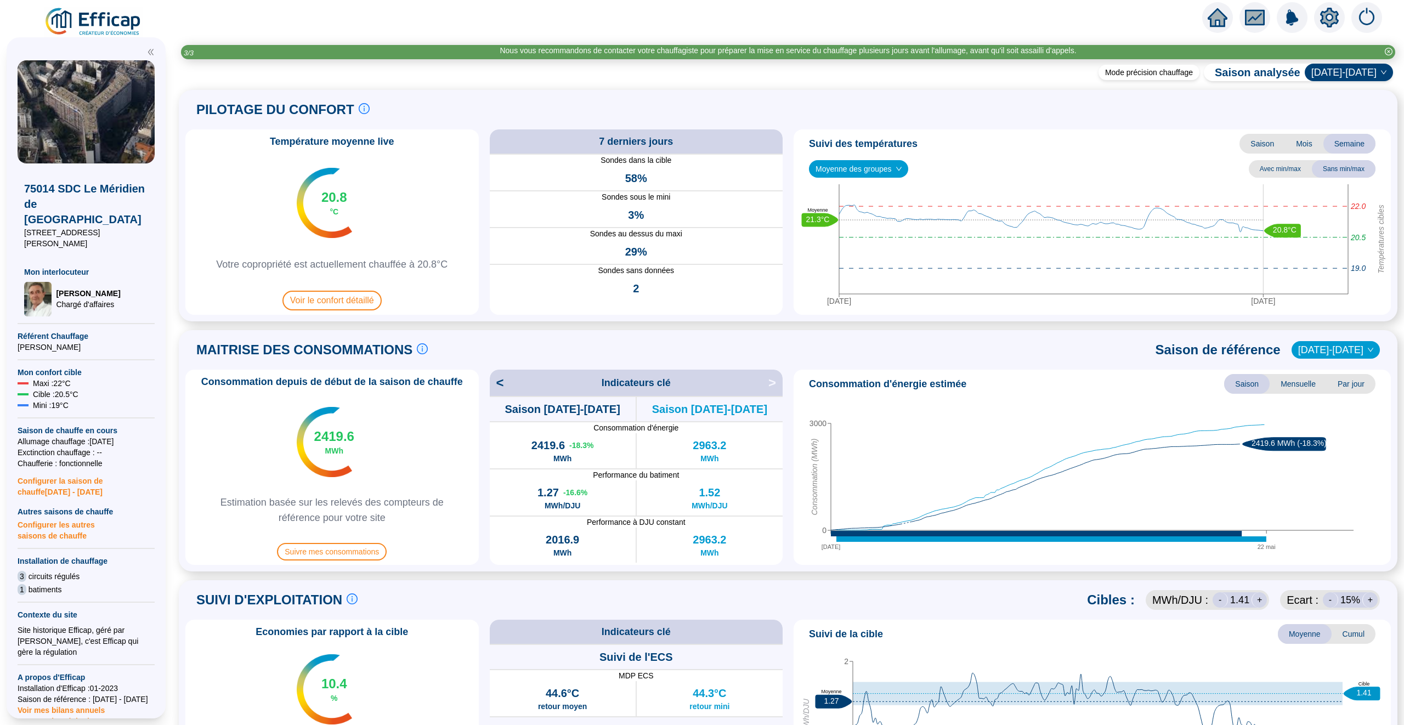
click at [1223, 14] on icon "home" at bounding box center [1218, 17] width 20 height 19
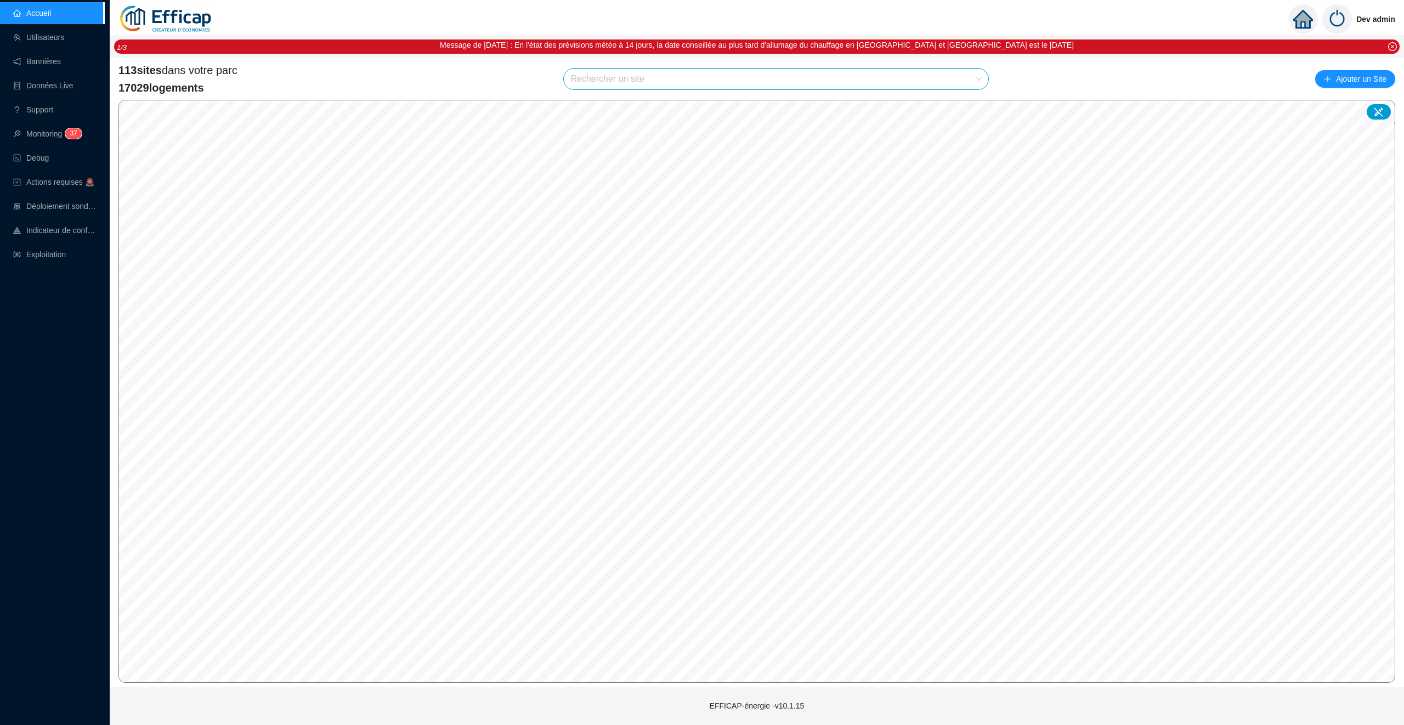
click at [626, 70] on input "search" at bounding box center [771, 79] width 402 height 21
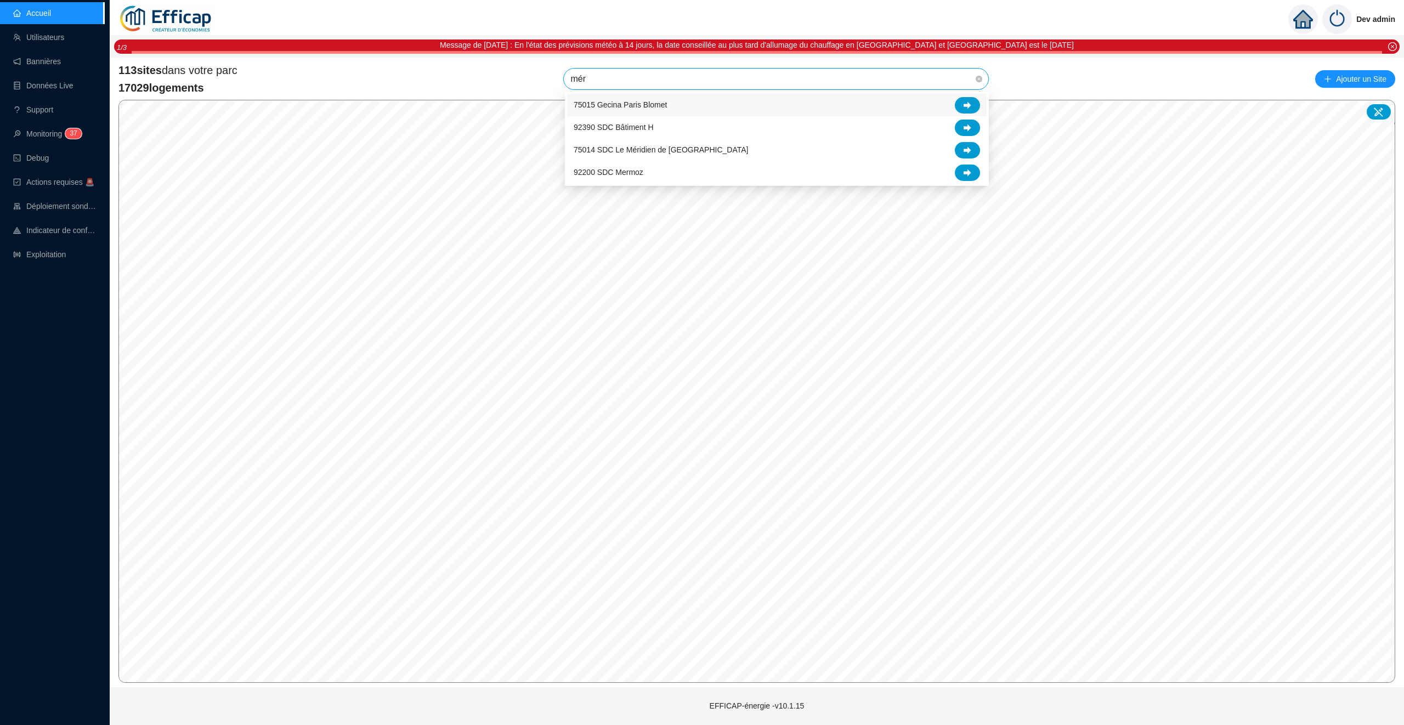
type input "méri"
click at [958, 100] on div at bounding box center [967, 105] width 25 height 16
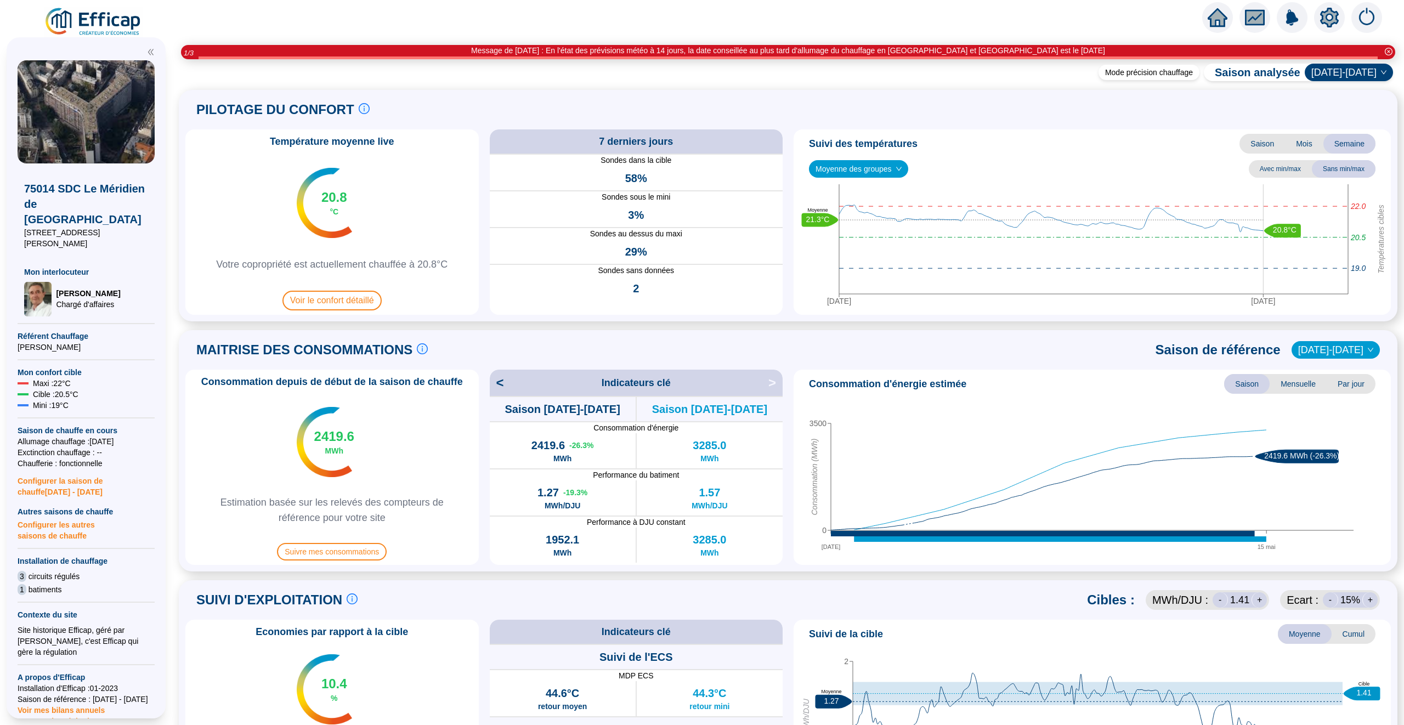
click at [1015, 388] on div "Consommation d'énergie estimée Saison Mensuelle Par jour" at bounding box center [1092, 384] width 589 height 20
